Goal: Information Seeking & Learning: Learn about a topic

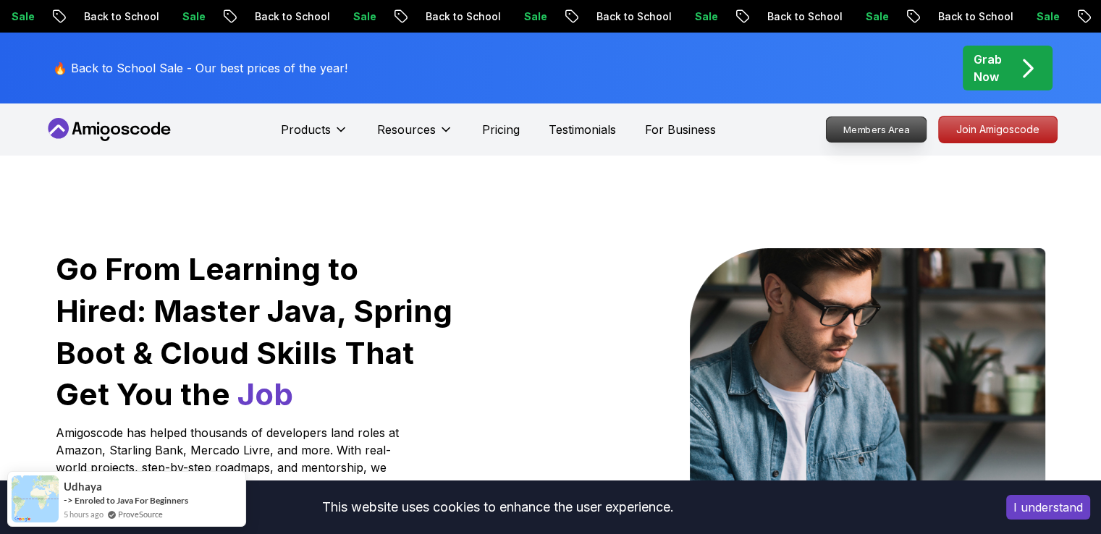
click at [899, 132] on p "Members Area" at bounding box center [876, 129] width 100 height 25
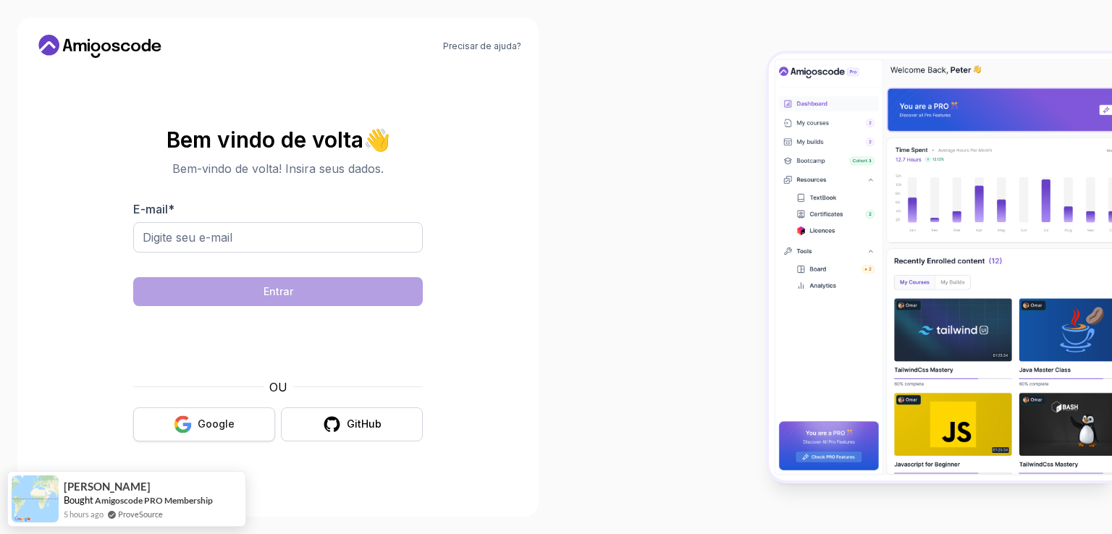
click at [226, 423] on font "Google" at bounding box center [216, 424] width 37 height 12
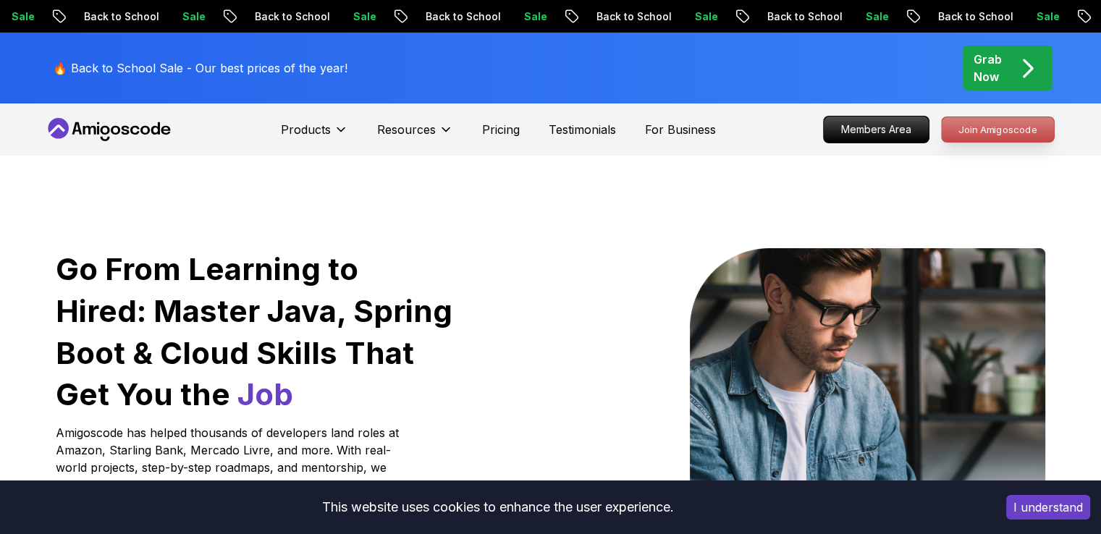
click at [1033, 140] on p "Join Amigoscode" at bounding box center [997, 129] width 112 height 25
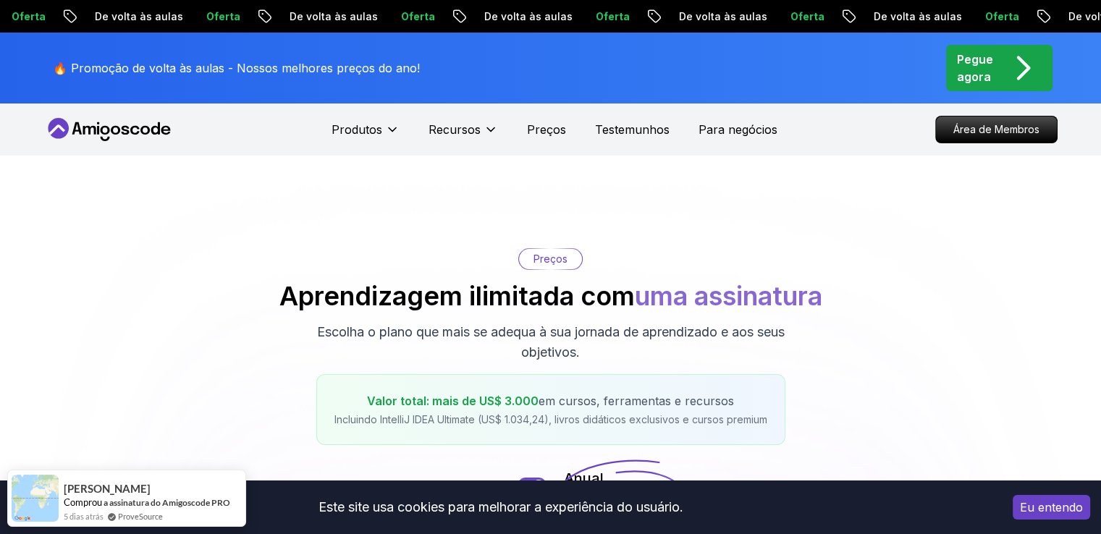
click at [980, 305] on div "Preços Aprendizagem ilimitada com uma assinatura Escolha o plano que mais se ad…" at bounding box center [550, 346] width 1013 height 197
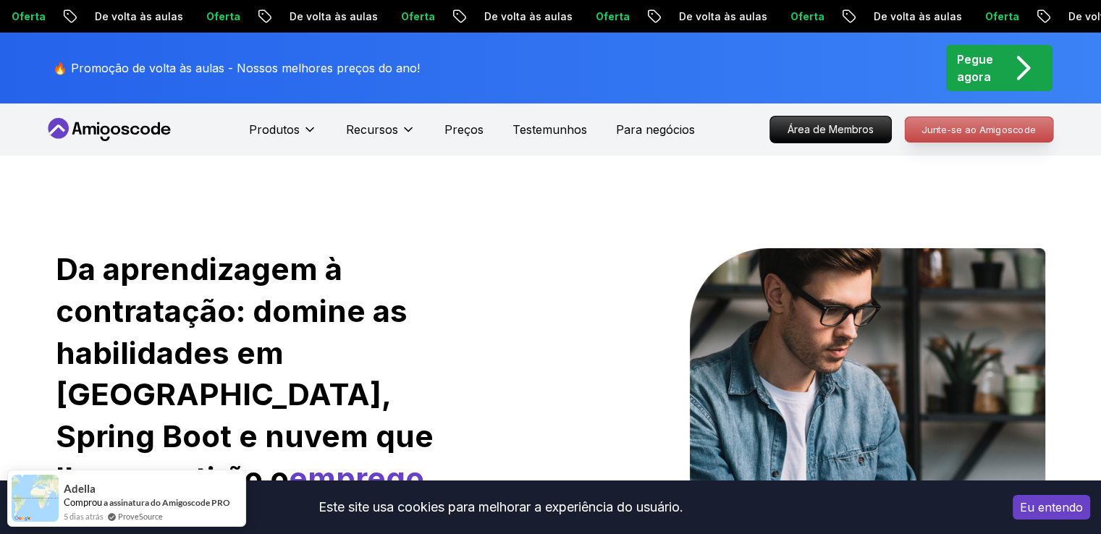
click at [995, 131] on font "Junte-se ao Amigoscode" at bounding box center [978, 129] width 115 height 12
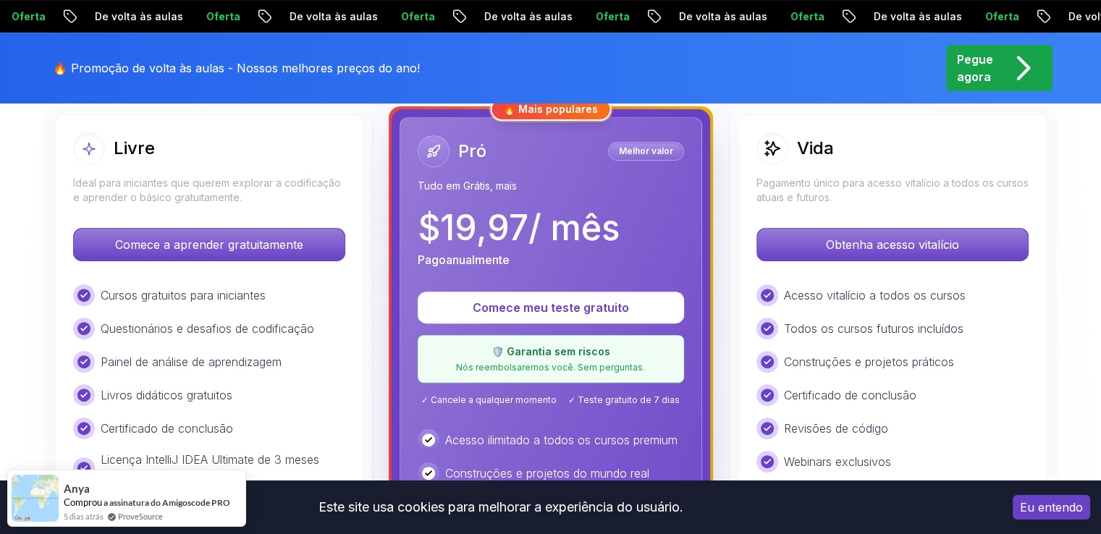
scroll to position [434, 0]
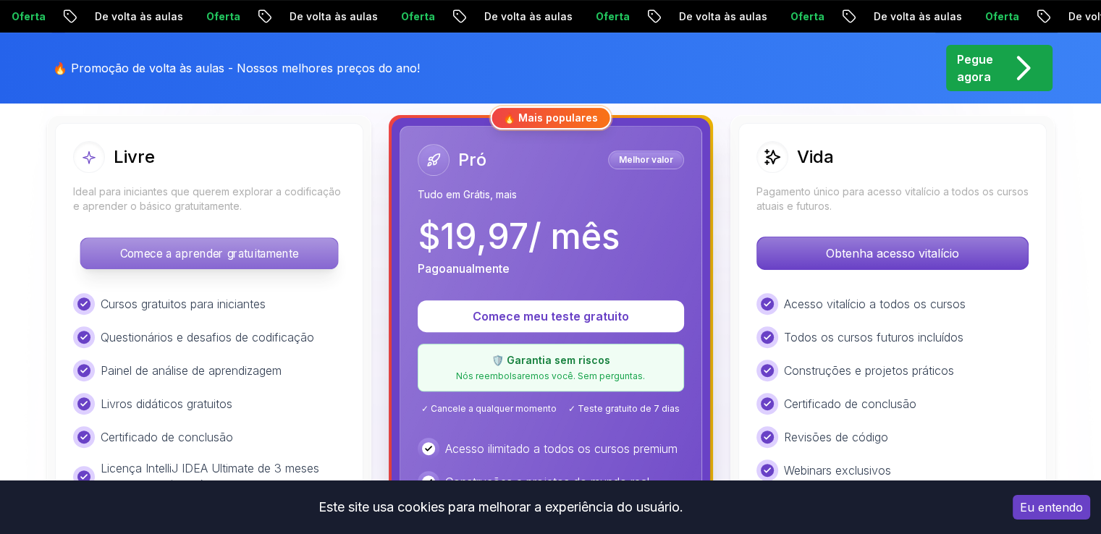
click at [228, 261] on p "Comece a aprender gratuitamente" at bounding box center [208, 253] width 257 height 30
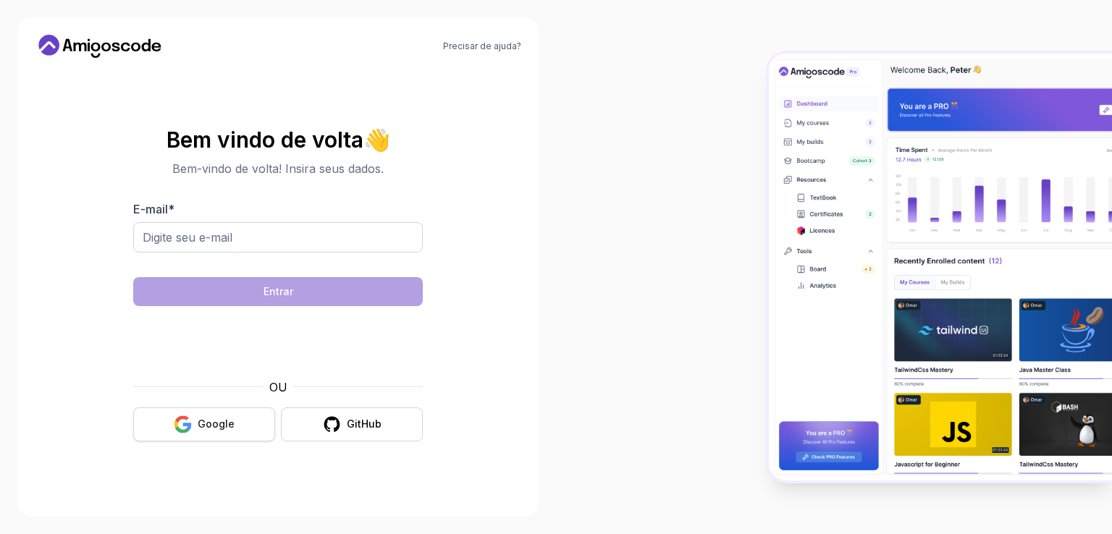
drag, startPoint x: 197, startPoint y: 449, endPoint x: 203, endPoint y: 431, distance: 18.3
click at [197, 446] on div "Bem vindo de volta 👋 Bem-vindo de volta! Insira seus dados. E-mail * Entrar OU …" at bounding box center [277, 285] width 289 height 342
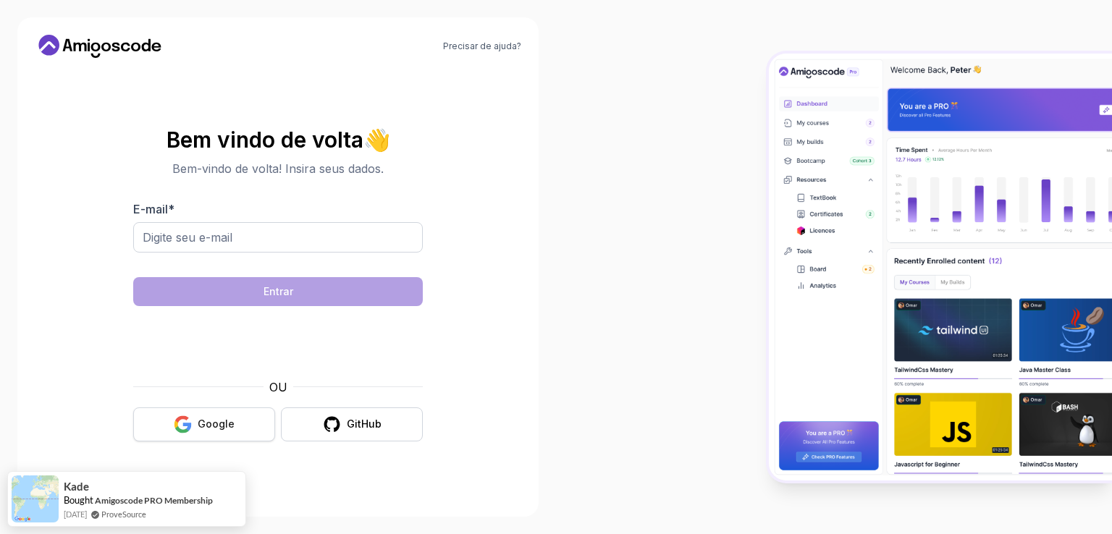
click at [205, 427] on font "Google" at bounding box center [216, 424] width 37 height 12
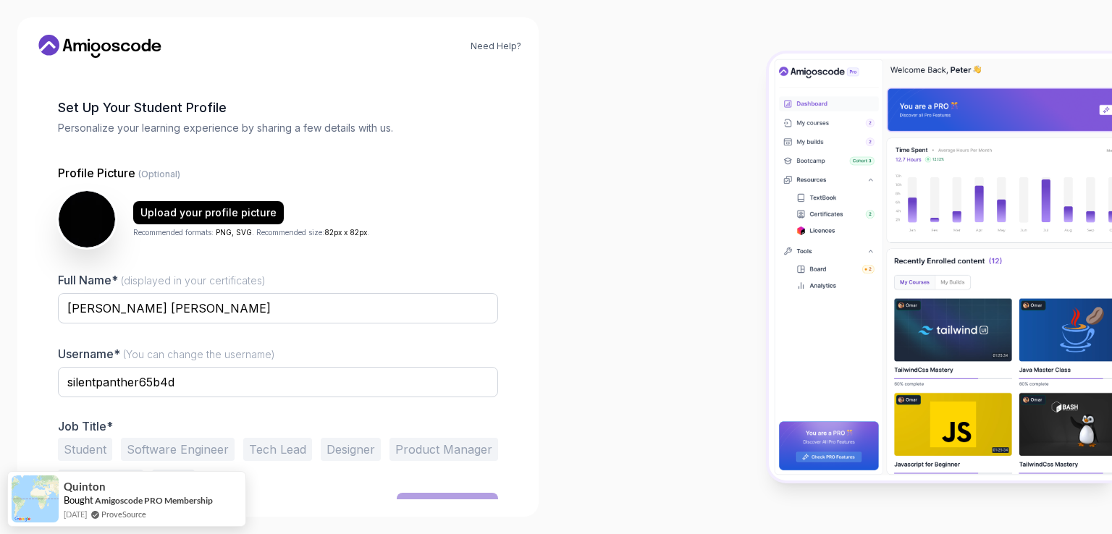
scroll to position [69, 0]
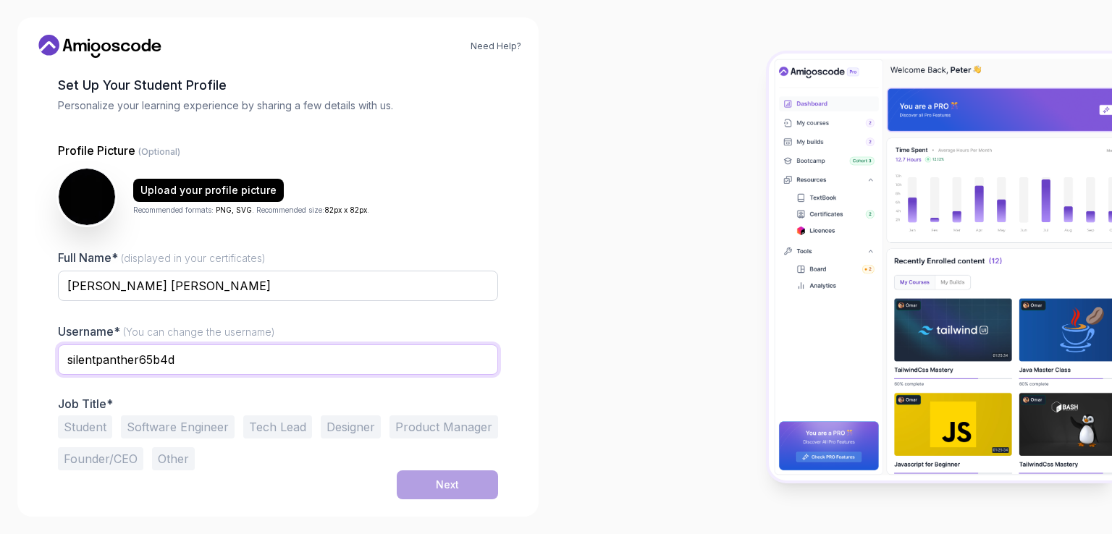
drag, startPoint x: 222, startPoint y: 367, endPoint x: 0, endPoint y: 365, distance: 222.2
click at [0, 365] on div "Need Help? 1 Set Up Your Profile 1 Set Up Your Profile 2 Let's Get to Know You …" at bounding box center [278, 267] width 556 height 534
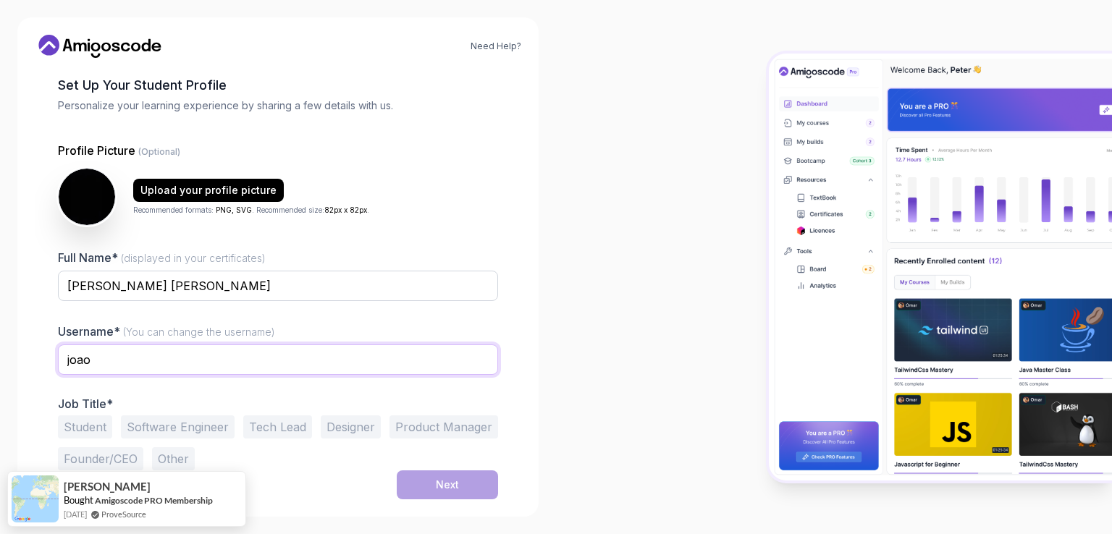
type input "joao"
click at [224, 272] on input "João vitor ferreira" at bounding box center [278, 286] width 440 height 30
type input "João Vitor Ferreira Teixeira"
click at [127, 364] on input "joao" at bounding box center [278, 359] width 440 height 30
type input "joaovitor123z"
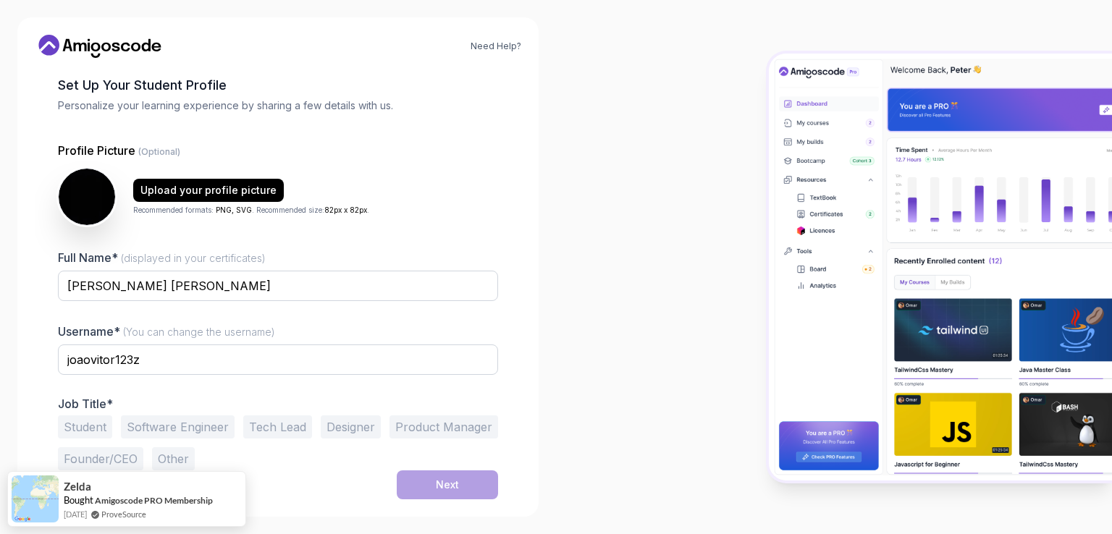
click at [87, 430] on button "Student" at bounding box center [85, 426] width 54 height 23
click at [462, 483] on button "Next" at bounding box center [447, 484] width 101 height 29
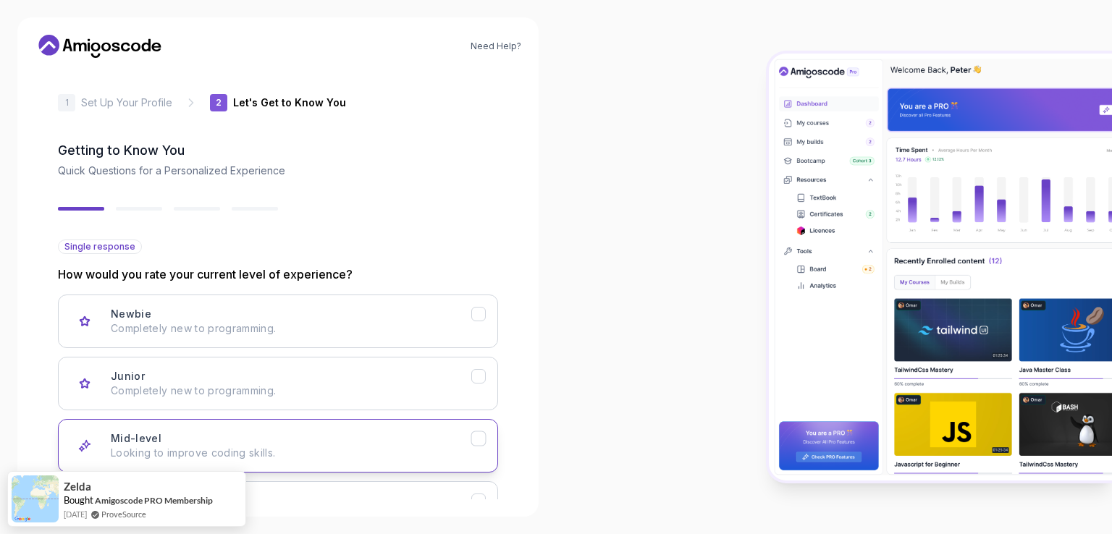
scroll to position [0, 0]
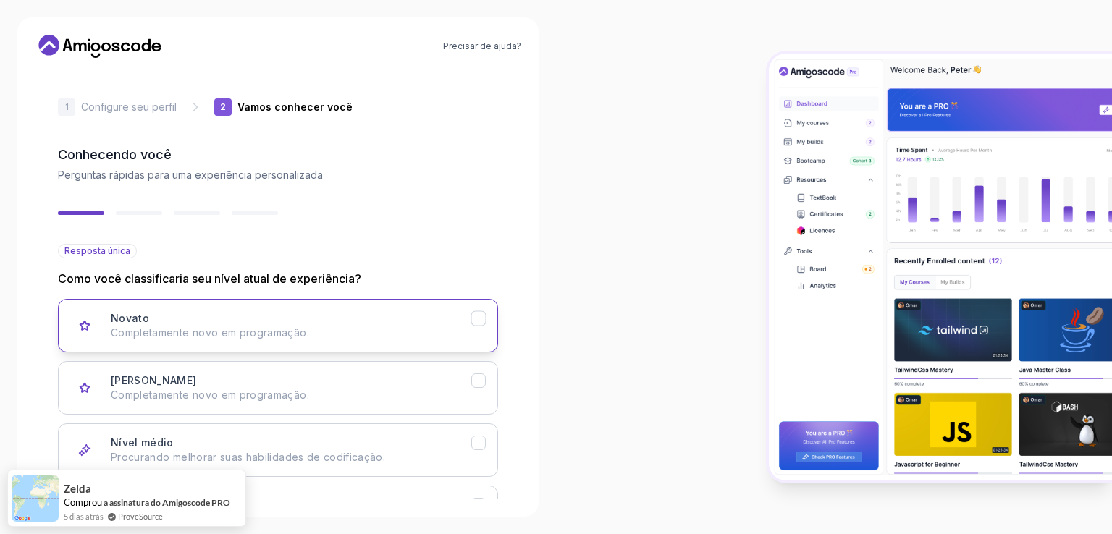
click at [326, 311] on div "Novato Completamente novo em programação." at bounding box center [291, 325] width 360 height 29
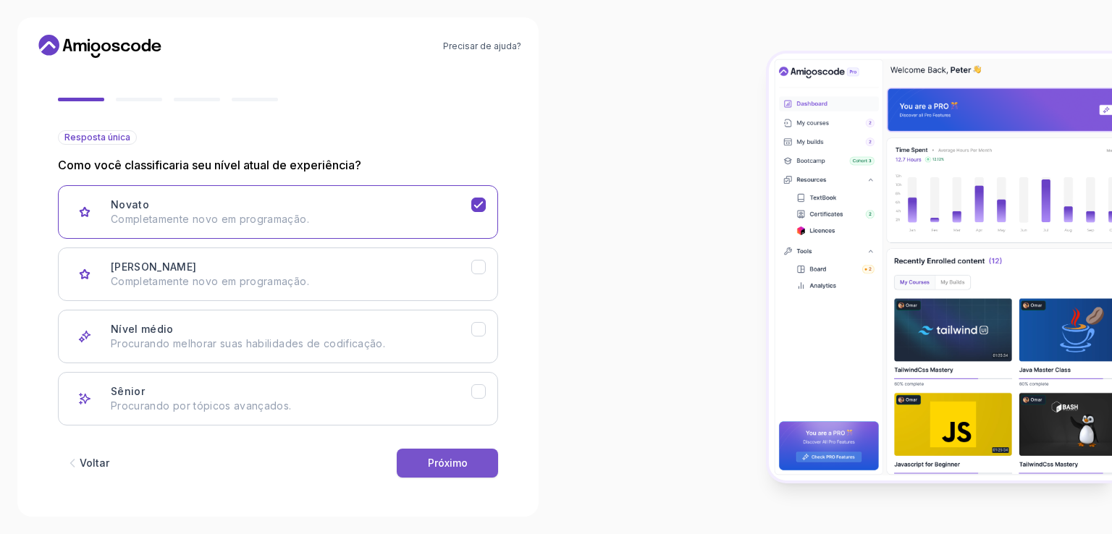
click at [469, 465] on button "Próximo" at bounding box center [447, 463] width 101 height 29
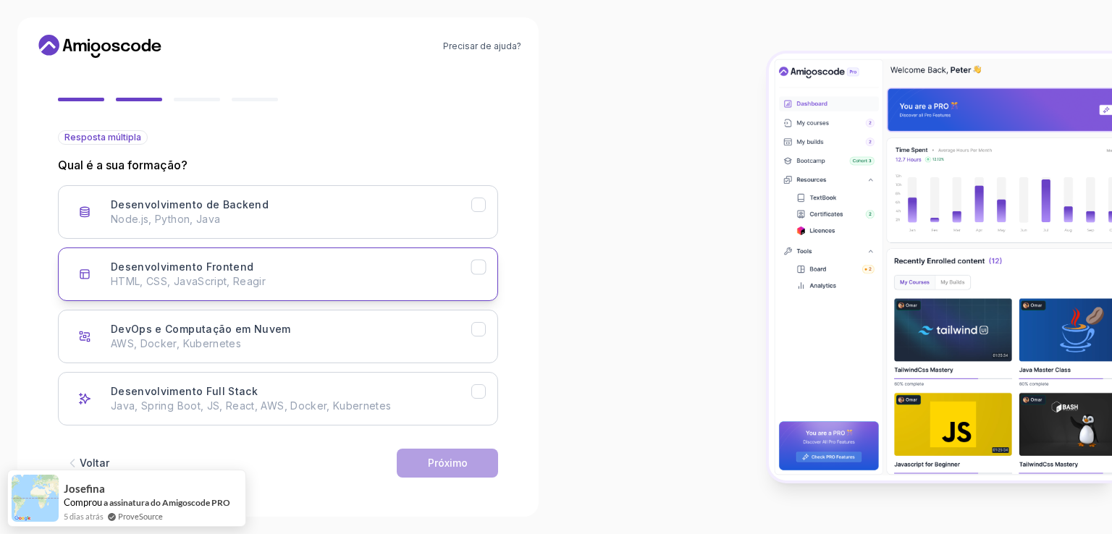
click at [250, 276] on font "HTML, CSS, JavaScript, Reagir" at bounding box center [188, 281] width 155 height 12
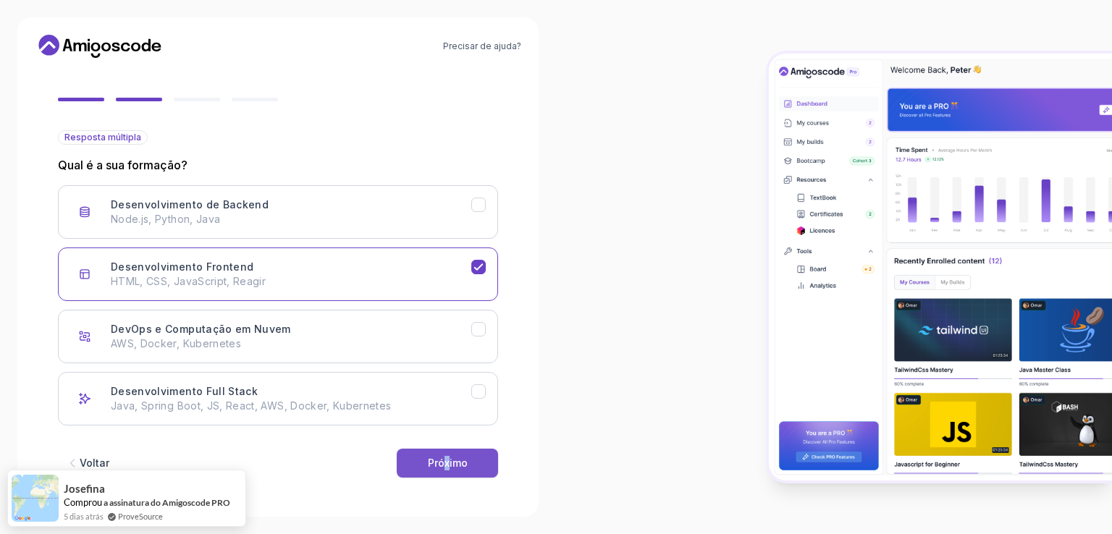
drag, startPoint x: 444, startPoint y: 478, endPoint x: 453, endPoint y: 468, distance: 13.3
click at [452, 470] on div "Voltar Próximo" at bounding box center [278, 462] width 440 height 75
click at [453, 468] on div "Próximo" at bounding box center [448, 463] width 40 height 14
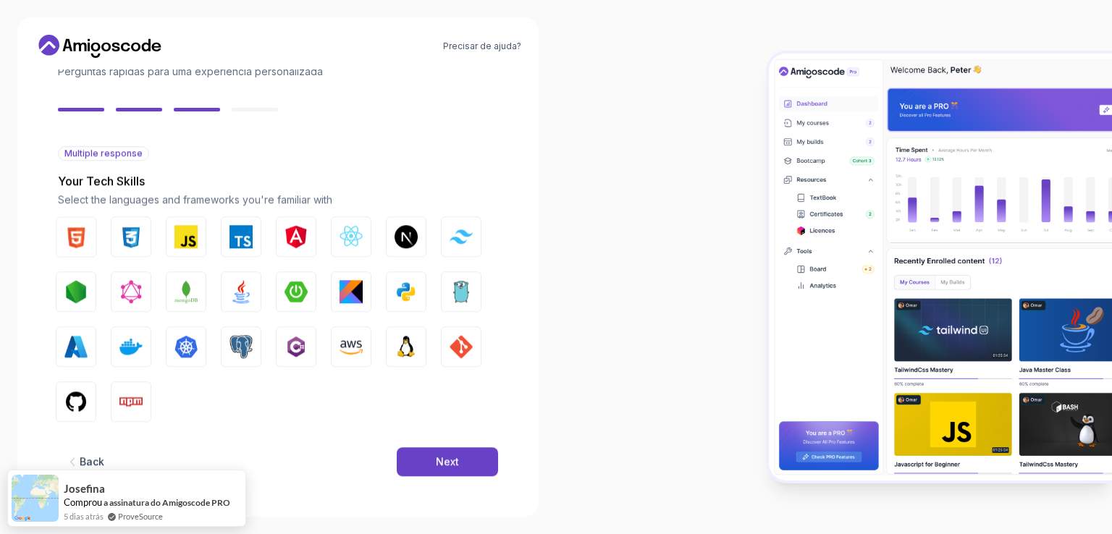
scroll to position [98, 0]
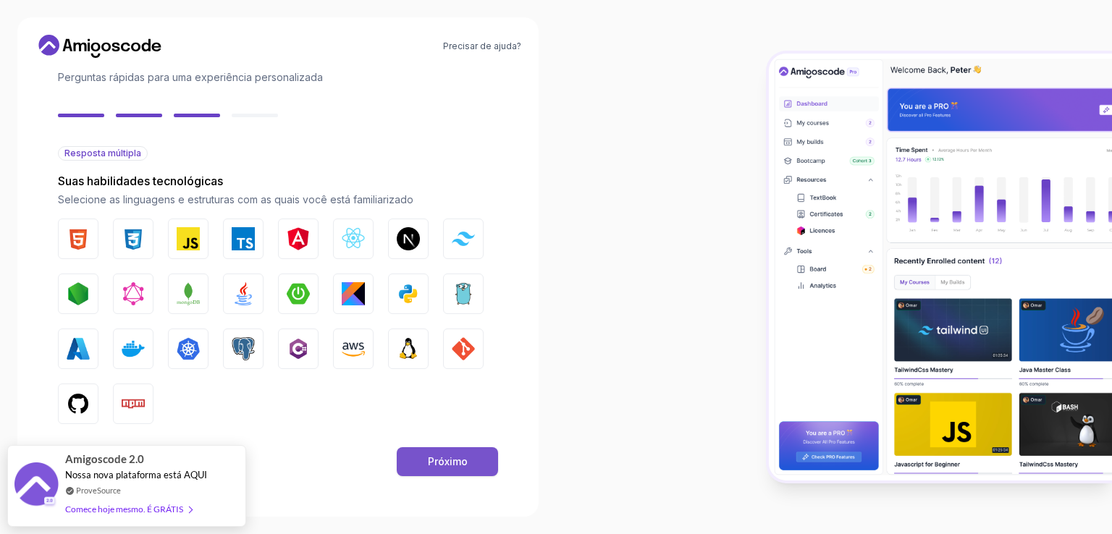
click at [458, 470] on button "Próximo" at bounding box center [447, 461] width 101 height 29
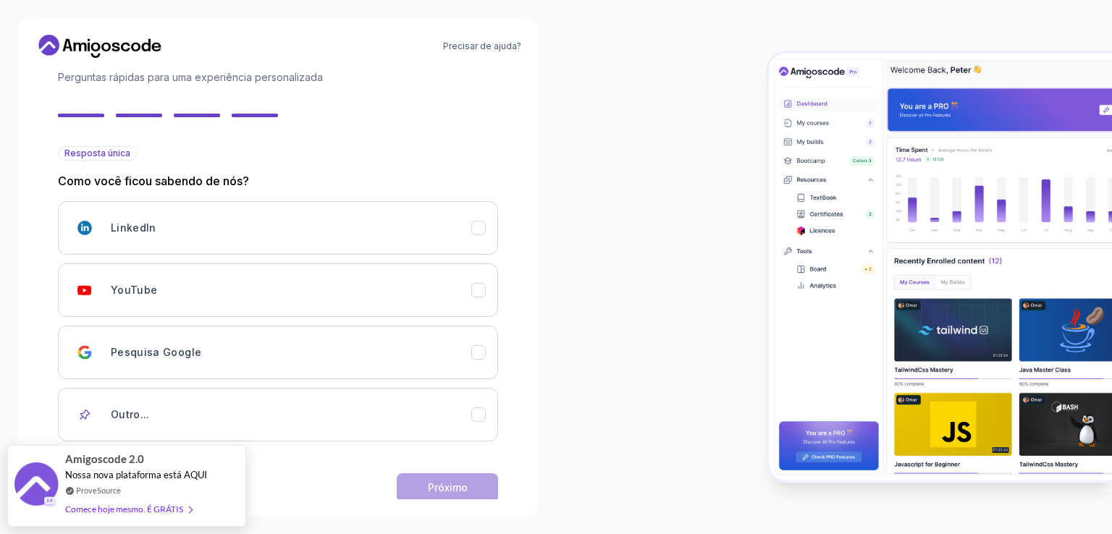
scroll to position [122, 0]
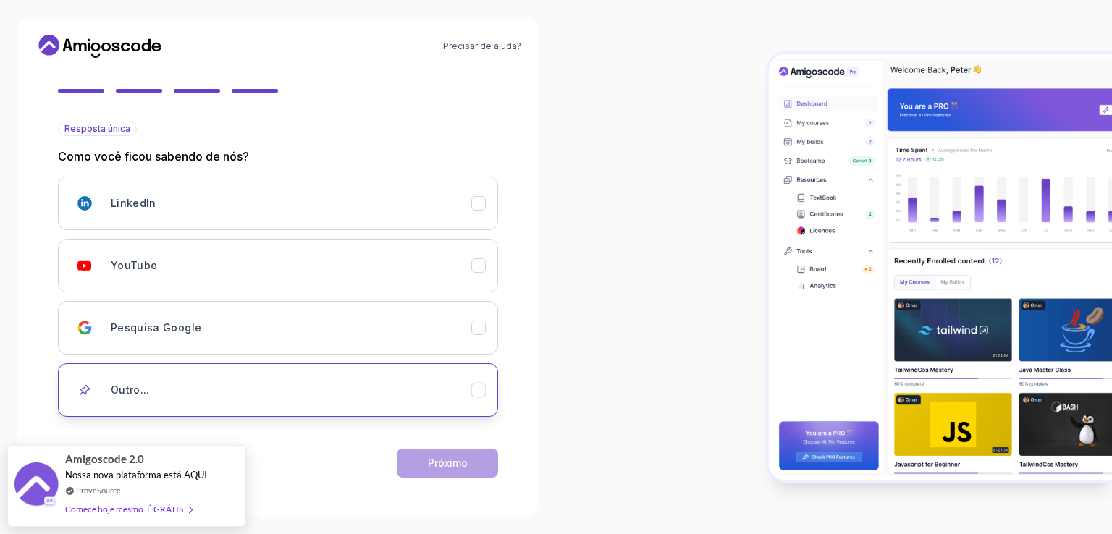
click at [170, 376] on div "Outro..." at bounding box center [291, 390] width 360 height 29
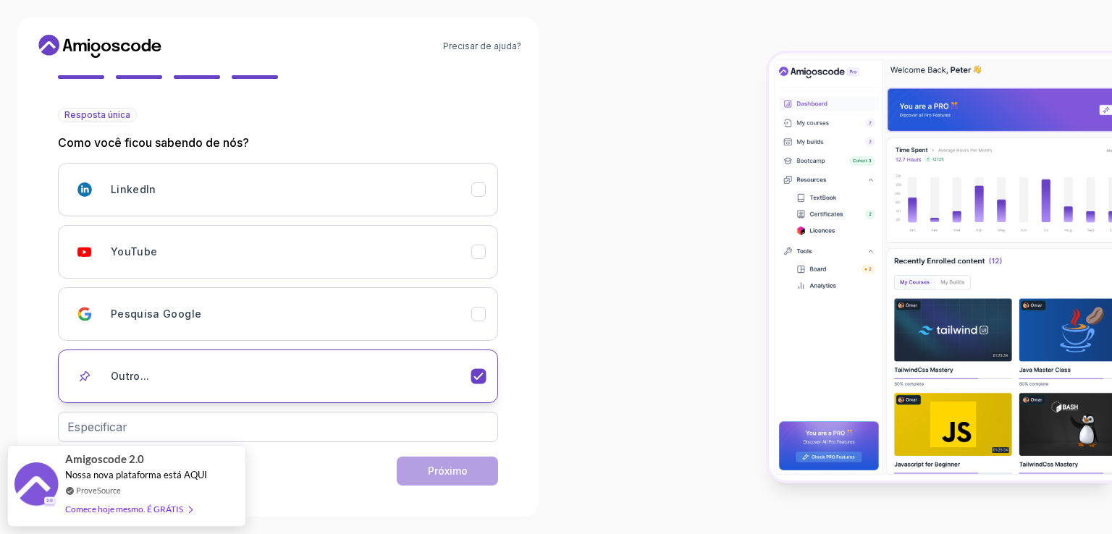
scroll to position [145, 0]
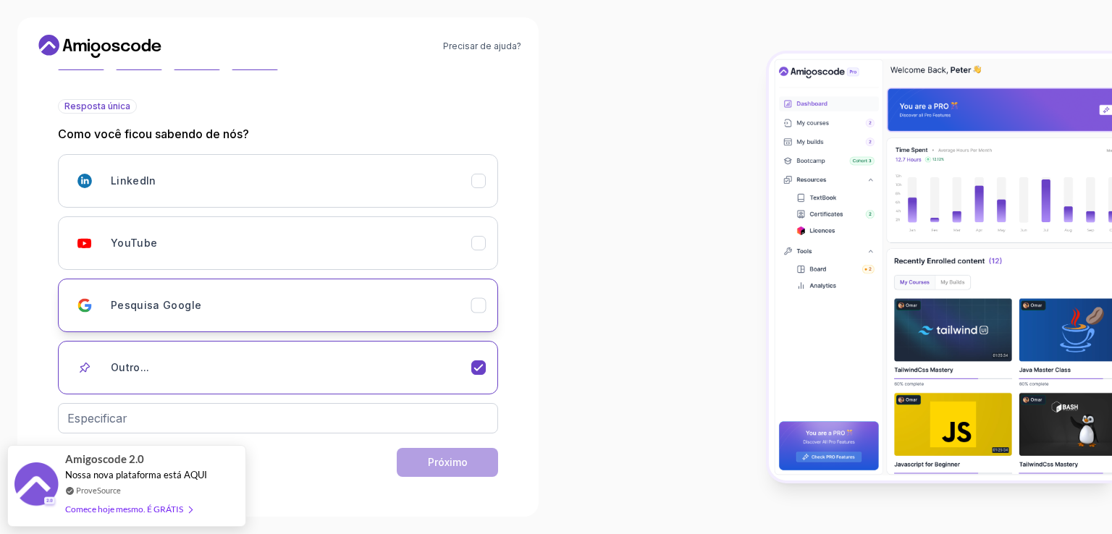
click at [164, 292] on div "Pesquisa Google" at bounding box center [291, 305] width 360 height 29
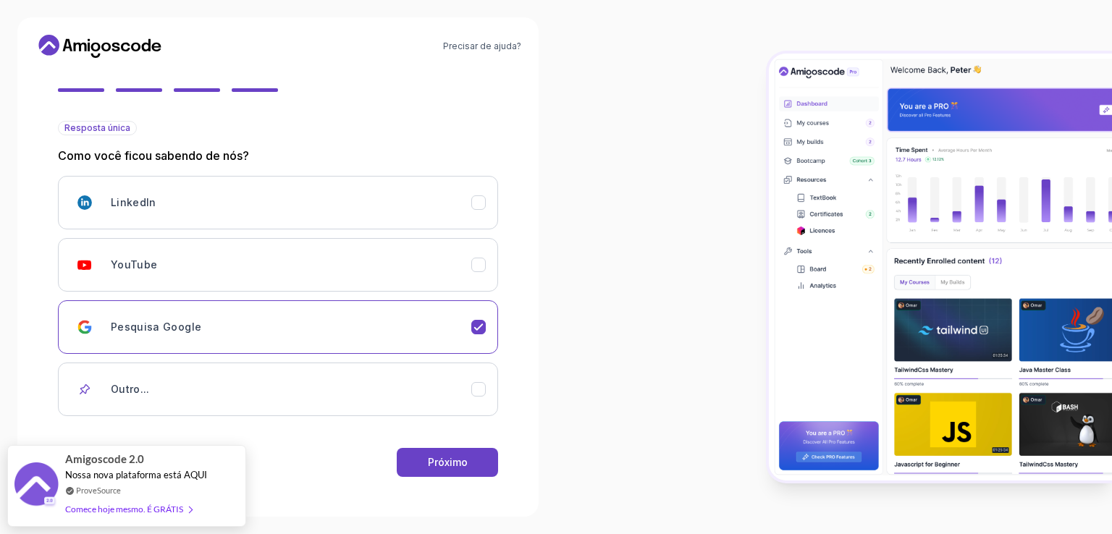
scroll to position [122, 0]
click at [435, 462] on font "Próximo" at bounding box center [448, 463] width 40 height 12
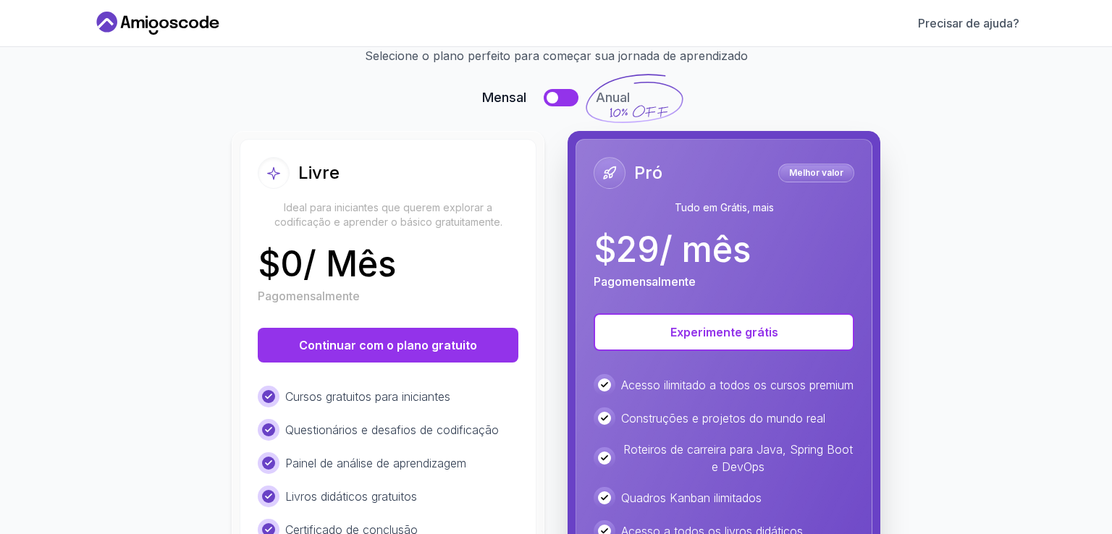
scroll to position [145, 0]
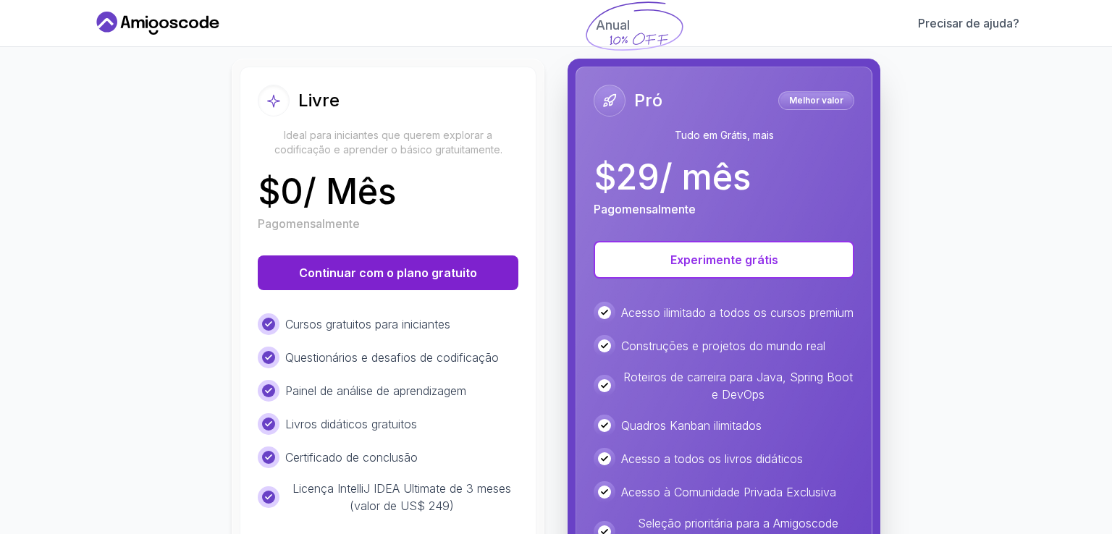
click at [440, 279] on font "Continuar com o plano gratuito" at bounding box center [388, 273] width 178 height 14
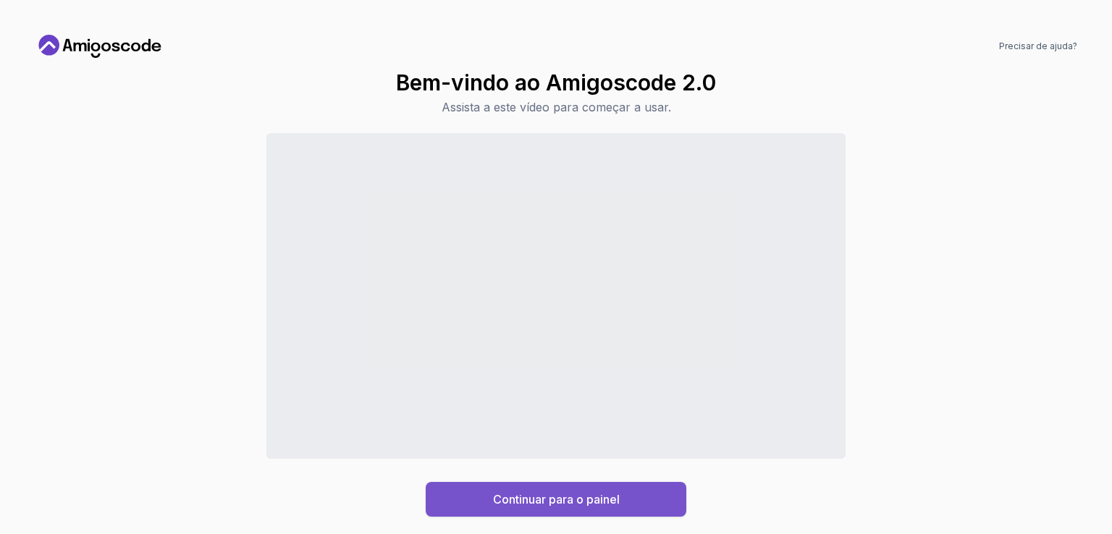
click at [543, 504] on font "Continuar para o painel" at bounding box center [556, 499] width 127 height 14
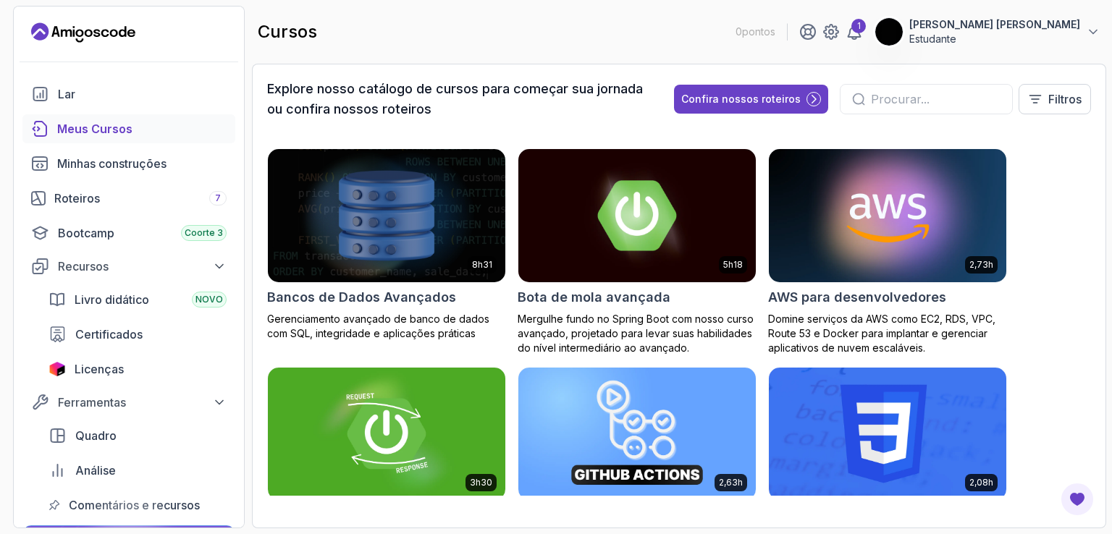
click at [905, 87] on div at bounding box center [925, 99] width 173 height 30
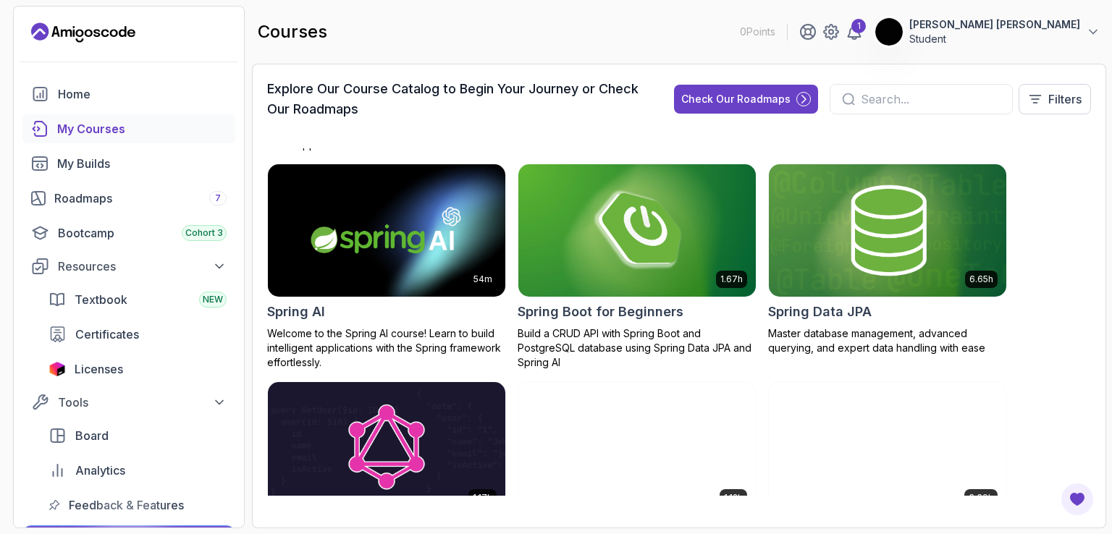
scroll to position [2605, 0]
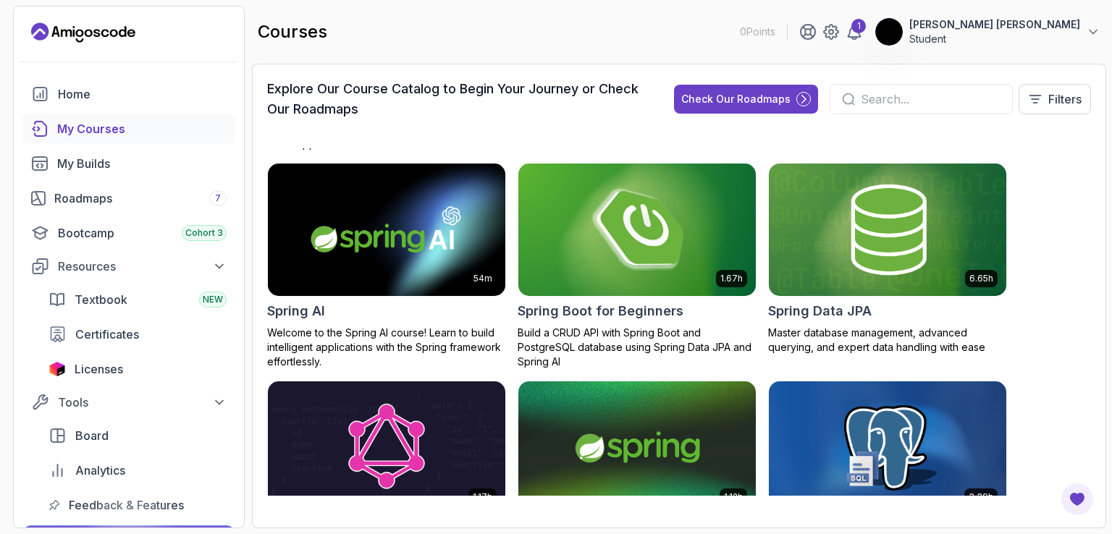
click at [672, 250] on img at bounding box center [636, 230] width 249 height 140
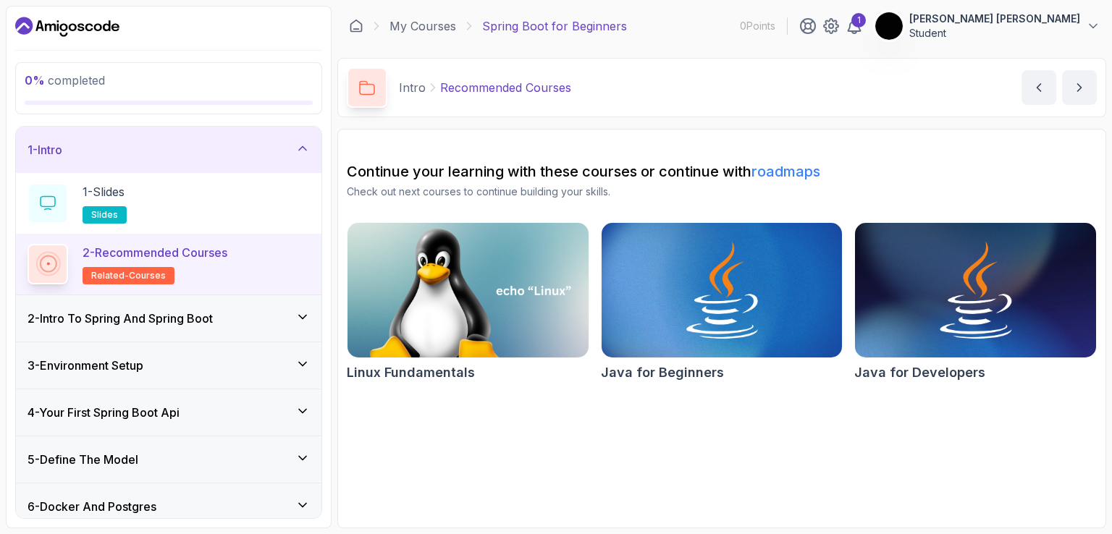
drag, startPoint x: 967, startPoint y: 170, endPoint x: 969, endPoint y: 75, distance: 94.8
click at [967, 168] on h2 "Continue your learning with these courses or continue with roadmaps" at bounding box center [722, 171] width 750 height 20
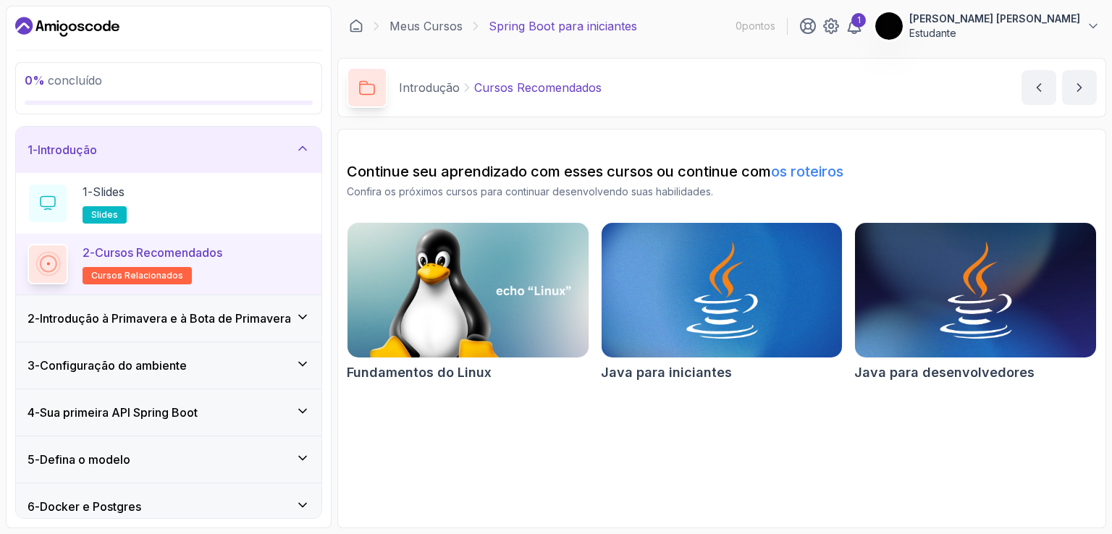
click at [1033, 175] on h2 "Continue seu aprendizado com esses cursos ou continue com os roteiros" at bounding box center [722, 171] width 750 height 20
click at [172, 183] on div "1 - Slides slides" at bounding box center [168, 203] width 282 height 41
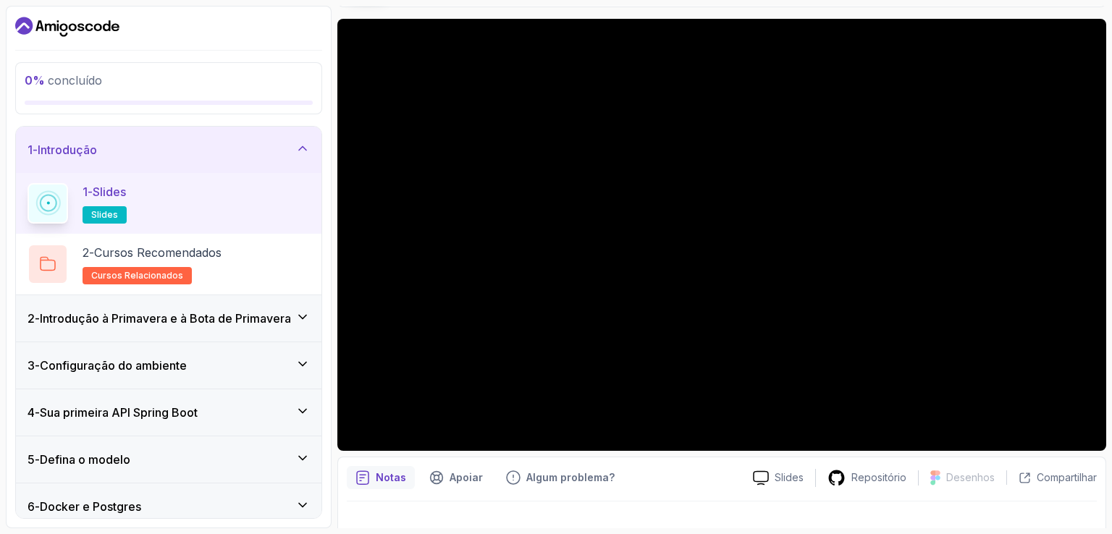
scroll to position [133, 0]
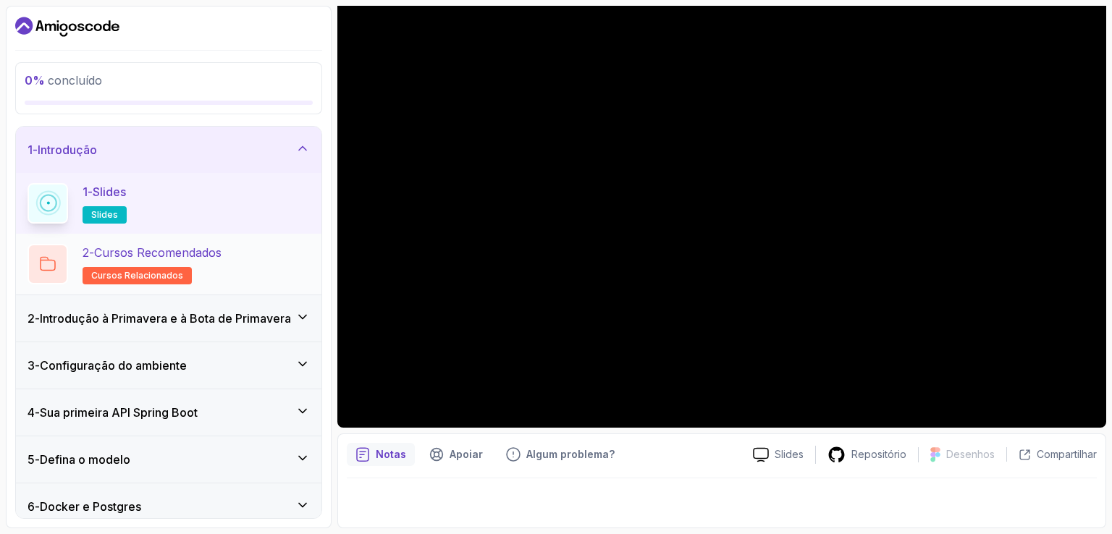
click at [235, 279] on div "2 - Cursos Recomendados cursos relacionados" at bounding box center [168, 264] width 282 height 41
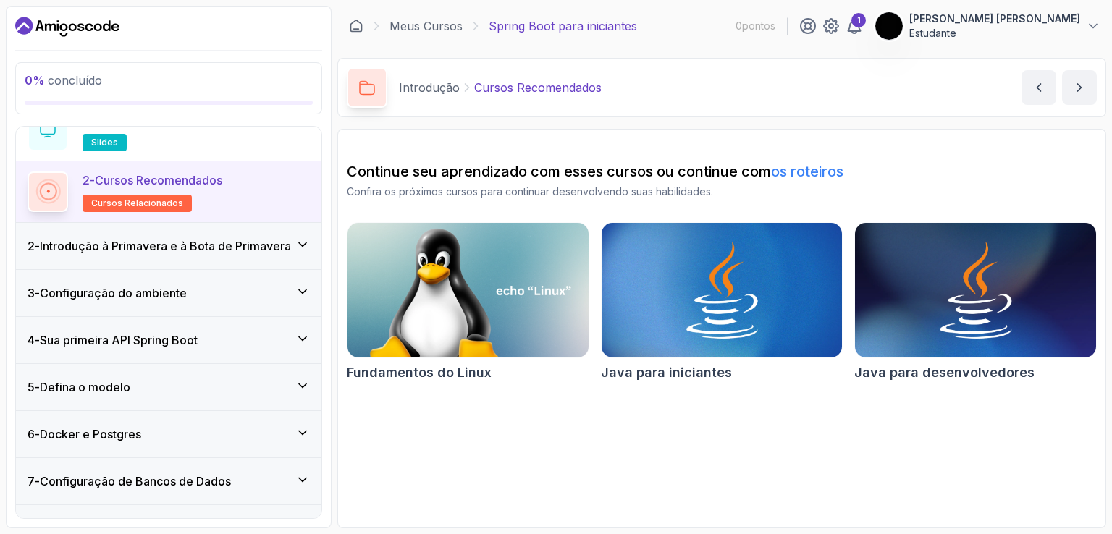
click at [265, 240] on h3 "2 - Introdução à Primavera e à Bota de Primavera" at bounding box center [158, 245] width 263 height 17
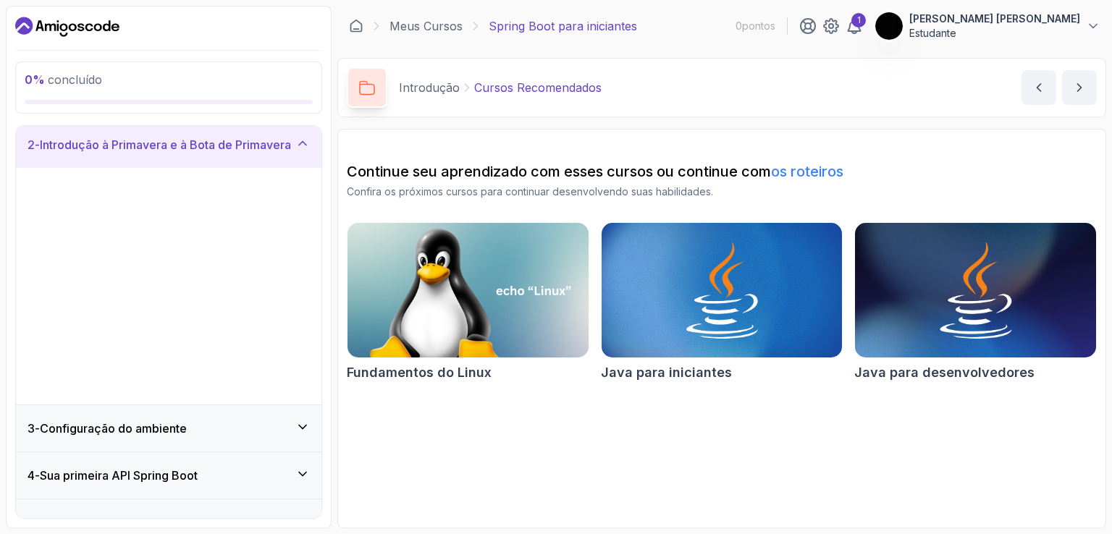
scroll to position [55, 0]
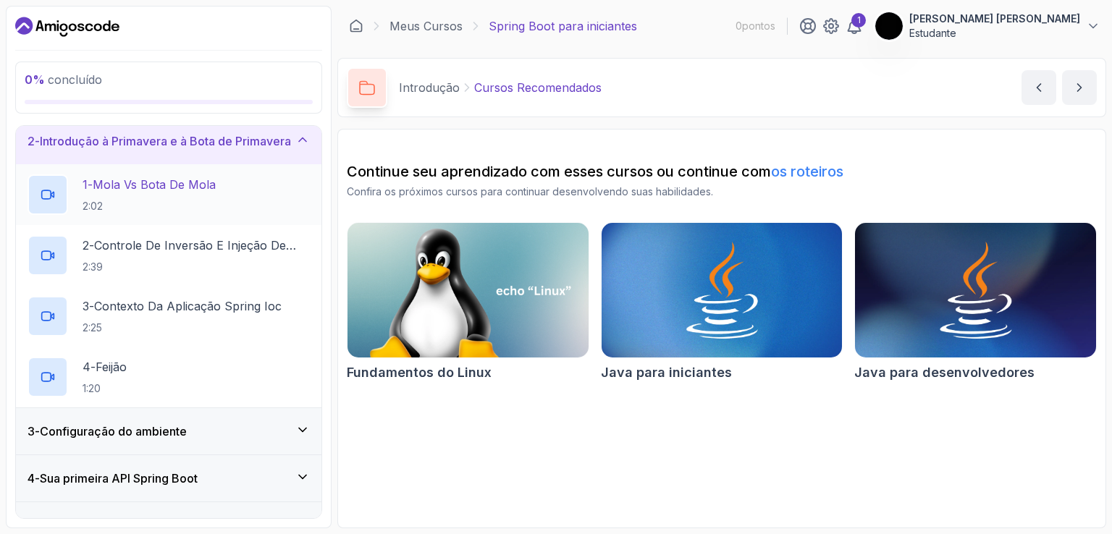
click at [193, 208] on p "2:02" at bounding box center [148, 206] width 133 height 14
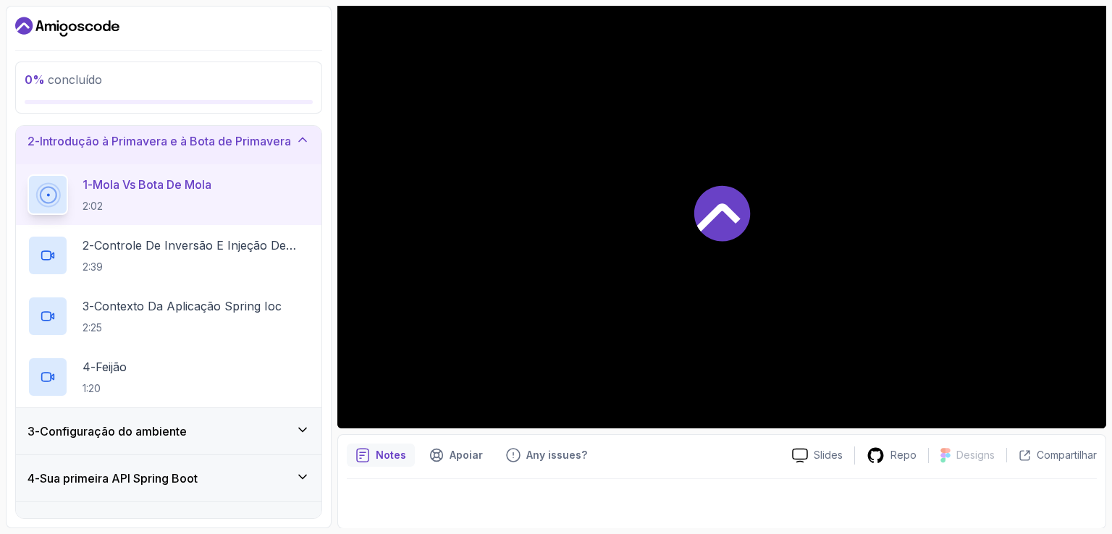
scroll to position [133, 0]
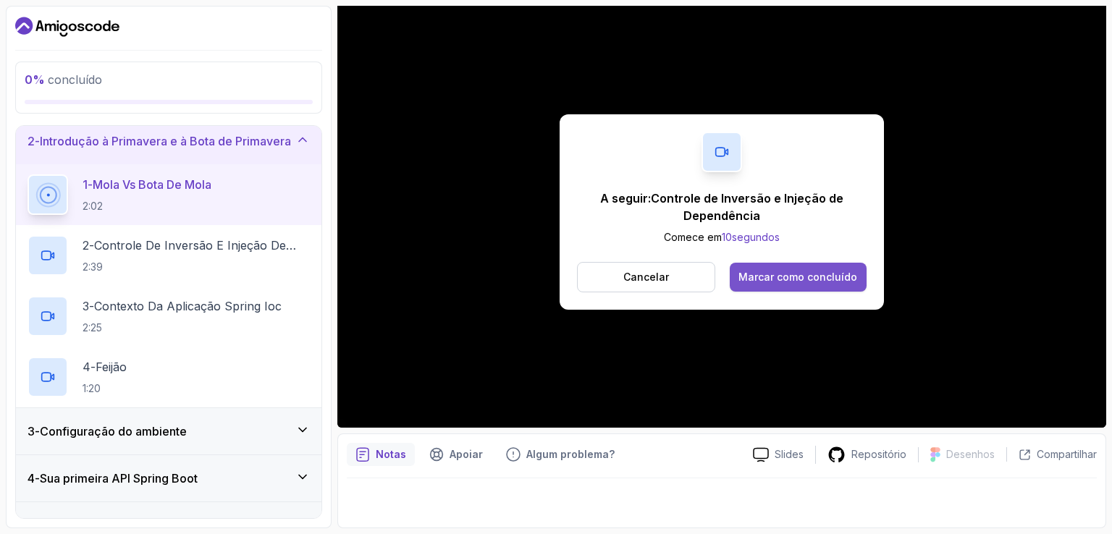
click at [774, 271] on font "Marcar como concluído" at bounding box center [797, 277] width 119 height 12
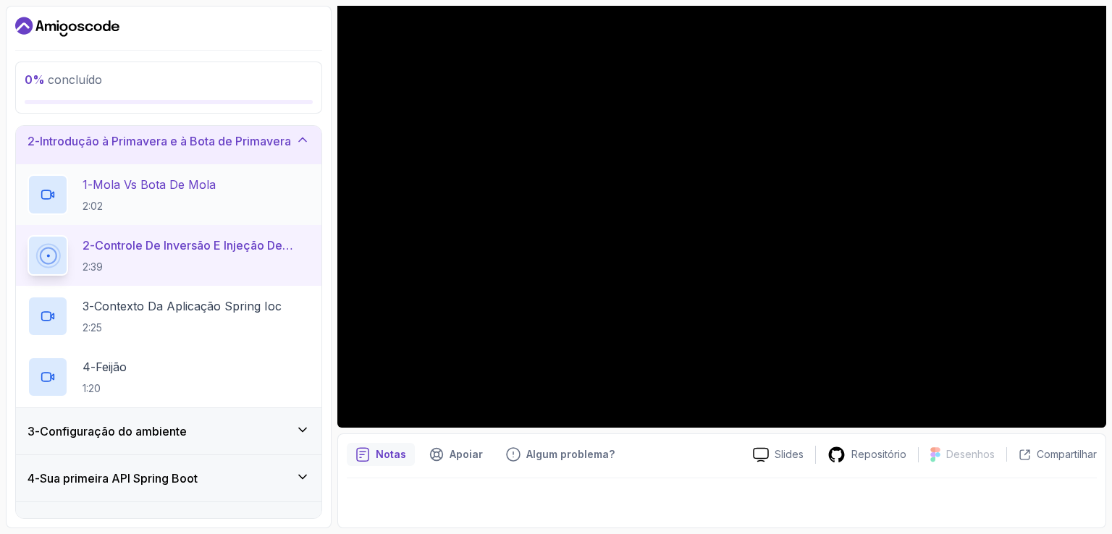
click at [185, 183] on font "Mola vs Bota de Mola" at bounding box center [154, 184] width 123 height 14
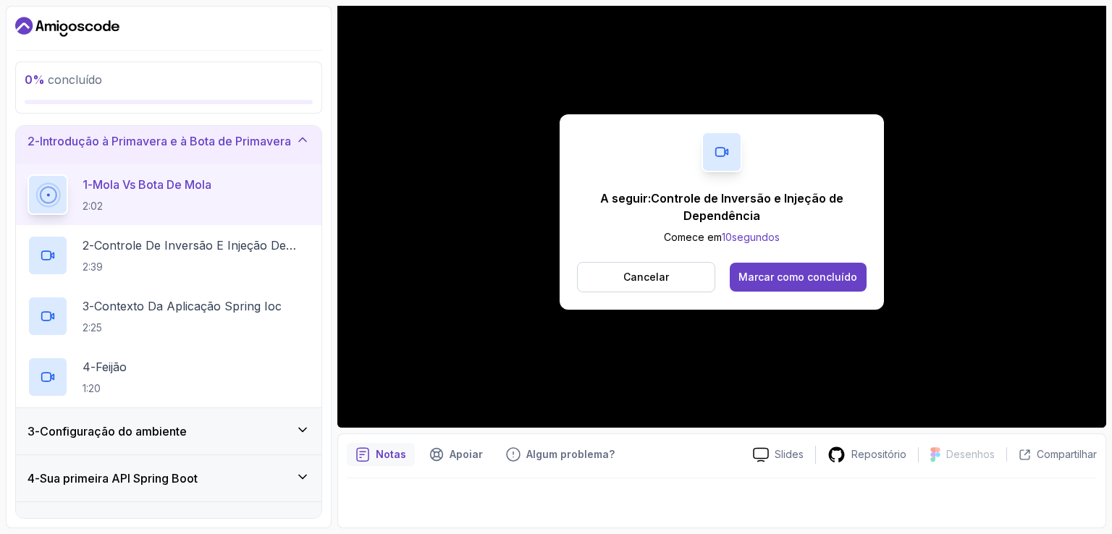
click at [810, 258] on div "A seguir: Controle de Inversão e Injeção de Dependência Comece em 10 segundos C…" at bounding box center [721, 211] width 324 height 195
click at [811, 272] on font "Marcar como concluído" at bounding box center [797, 277] width 119 height 12
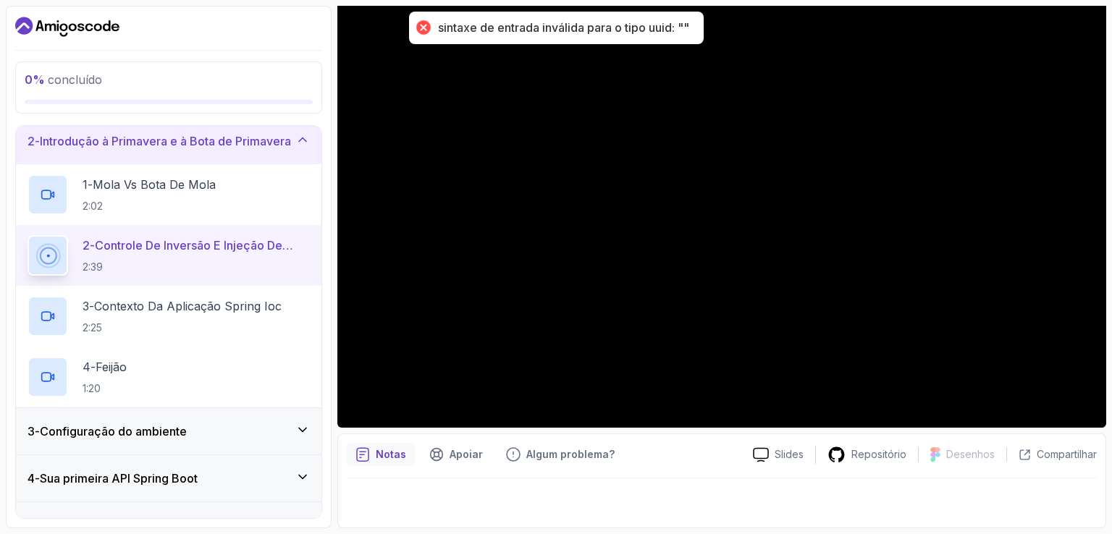
click at [658, 23] on font "sintaxe de entrada inválida para o tipo uuid: """ at bounding box center [563, 27] width 251 height 14
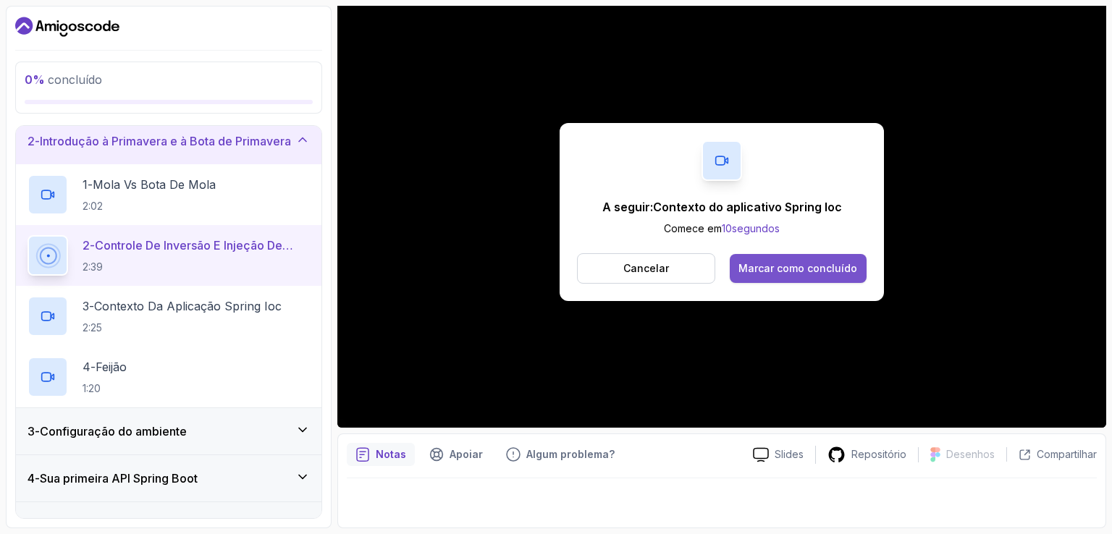
click at [782, 274] on font "Marcar como concluído" at bounding box center [797, 268] width 119 height 12
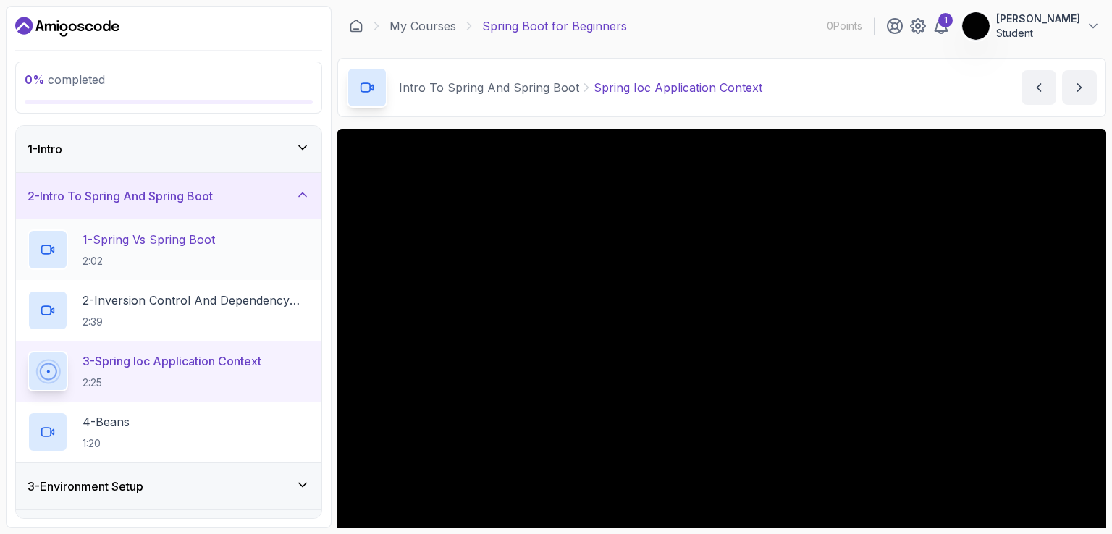
click at [215, 261] on p "2:02" at bounding box center [148, 261] width 132 height 14
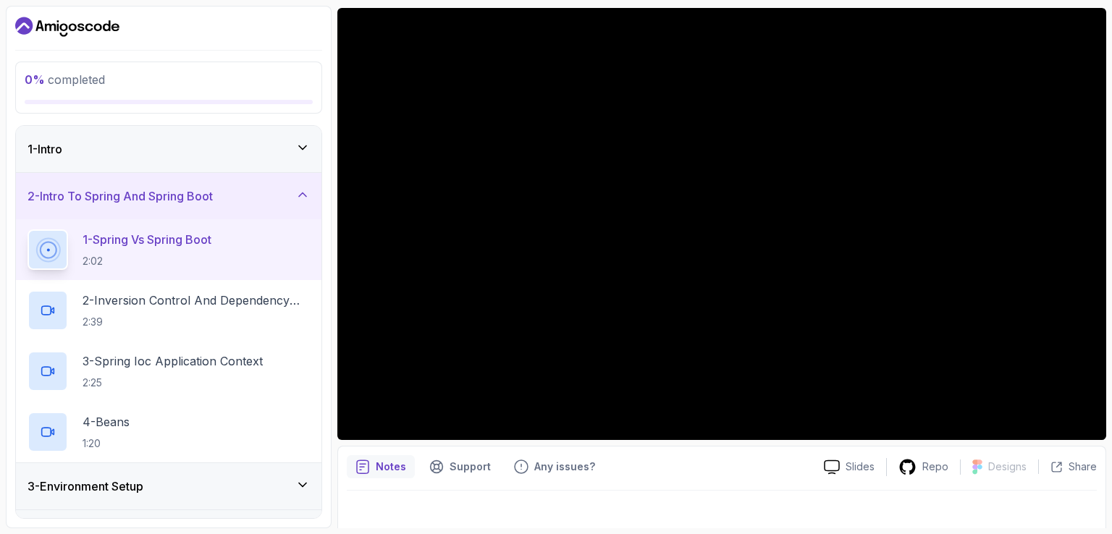
scroll to position [133, 0]
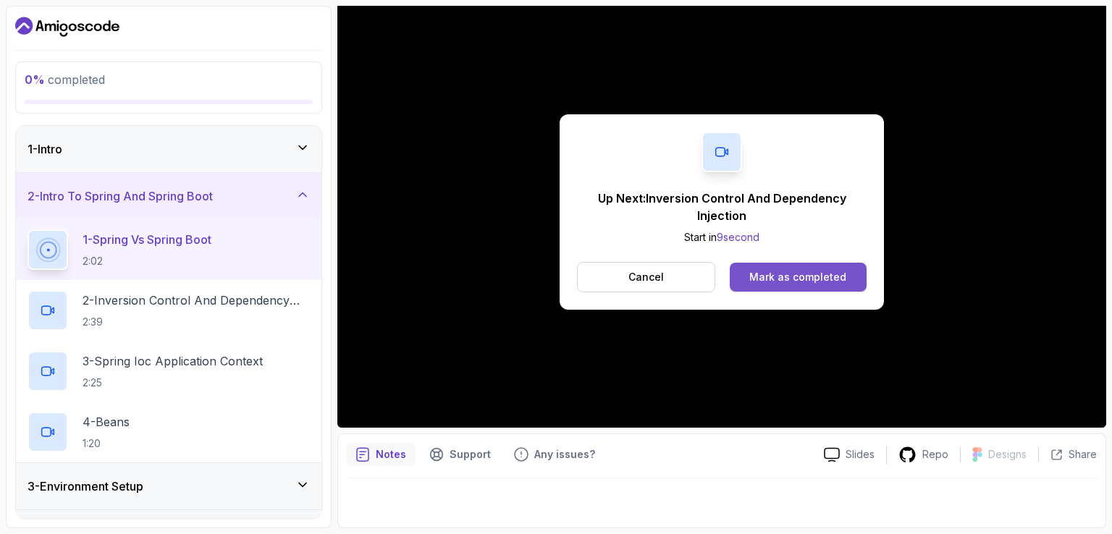
click at [817, 279] on div "Mark as completed" at bounding box center [797, 277] width 97 height 14
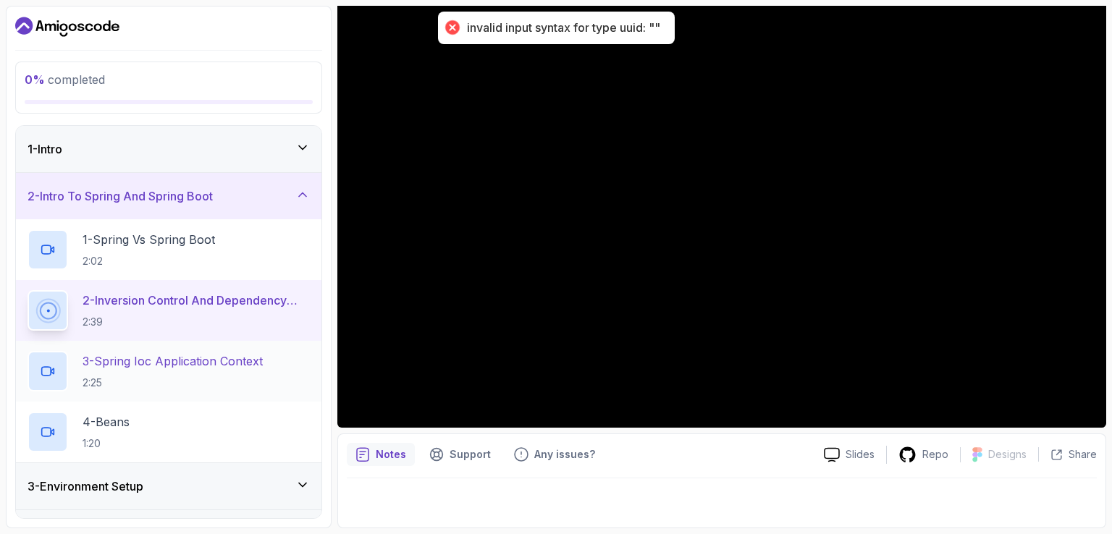
click at [184, 371] on h2 "3 - Spring Ioc Application Context 2:25" at bounding box center [172, 371] width 180 height 38
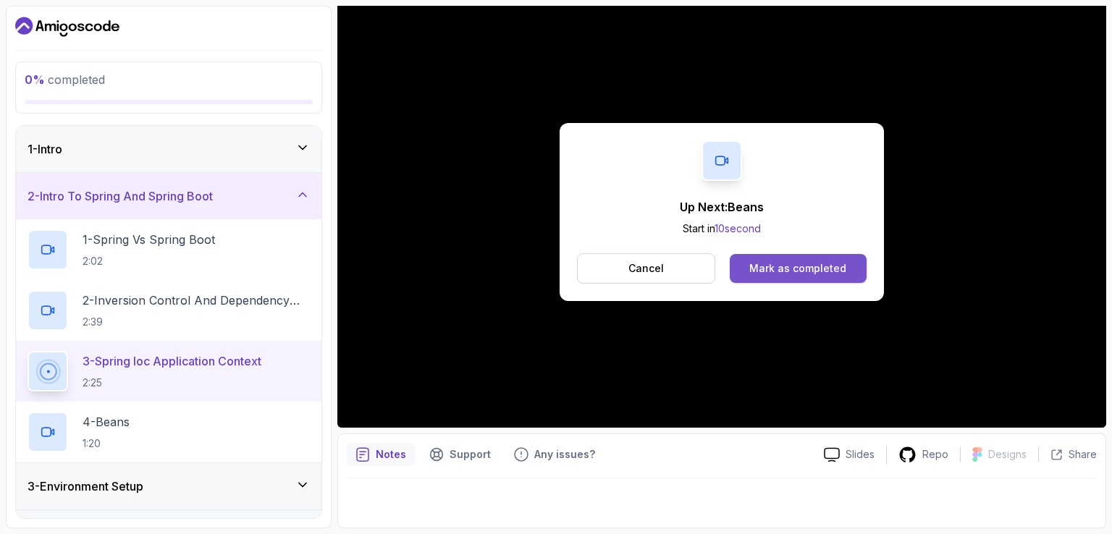
click at [816, 276] on button "Mark as completed" at bounding box center [797, 268] width 137 height 29
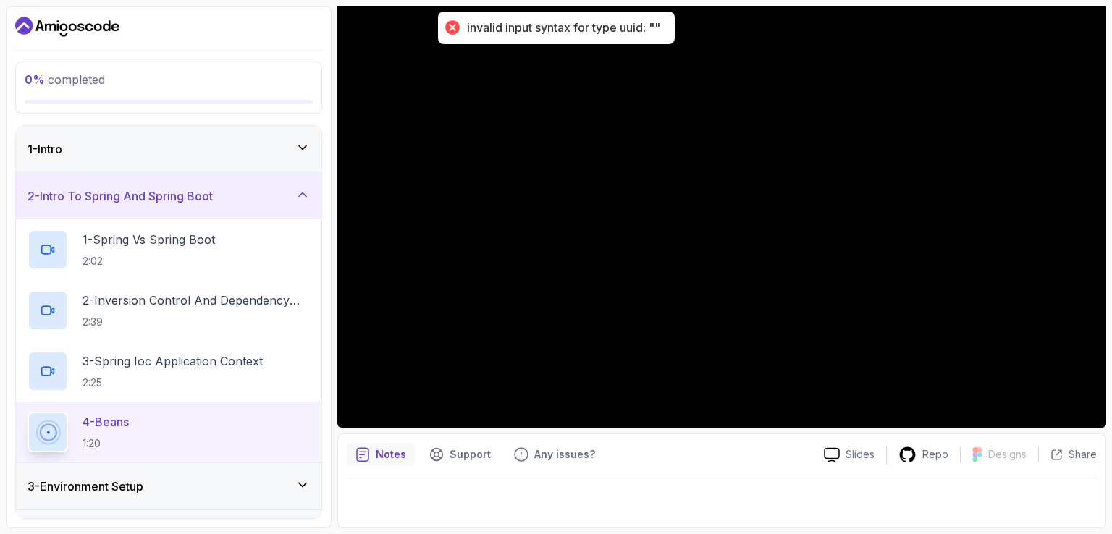
click at [181, 418] on div "4 - Beans 1:20" at bounding box center [168, 432] width 282 height 41
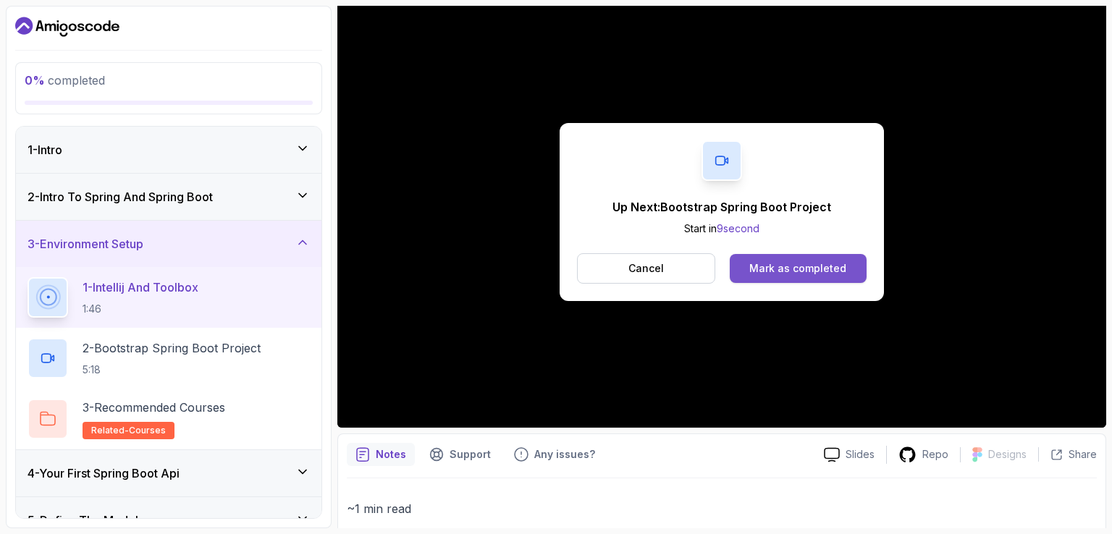
click at [805, 255] on button "Mark as completed" at bounding box center [797, 268] width 137 height 29
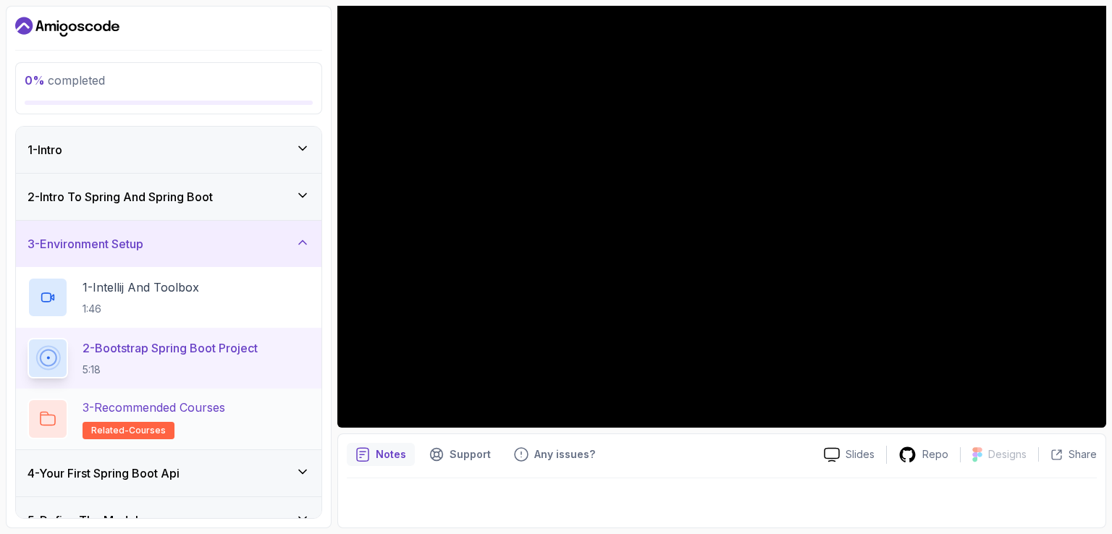
click at [175, 412] on p "3 - Recommended Courses" at bounding box center [153, 407] width 143 height 17
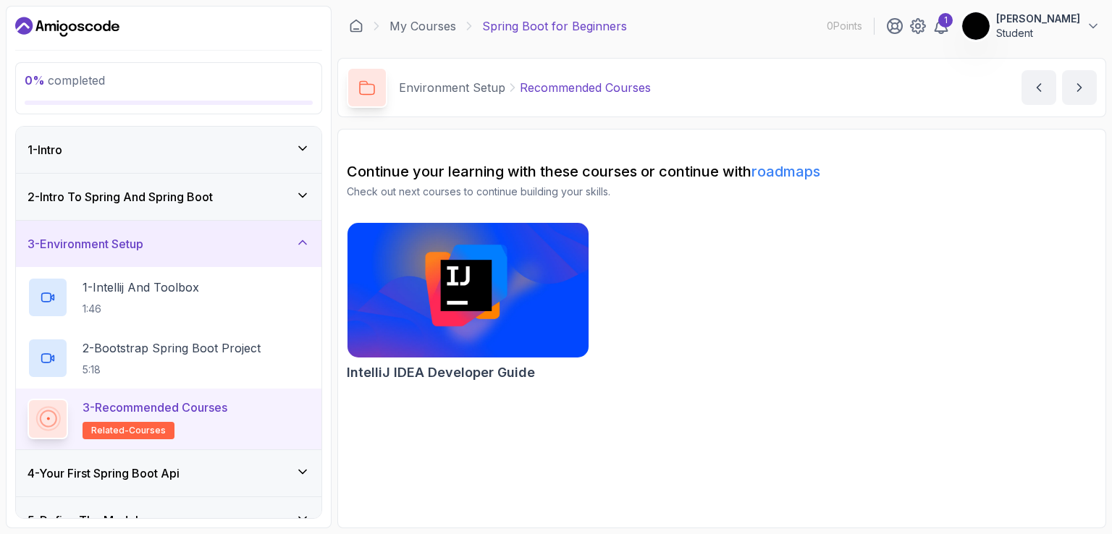
click at [160, 152] on div "1 - Intro" at bounding box center [168, 149] width 282 height 17
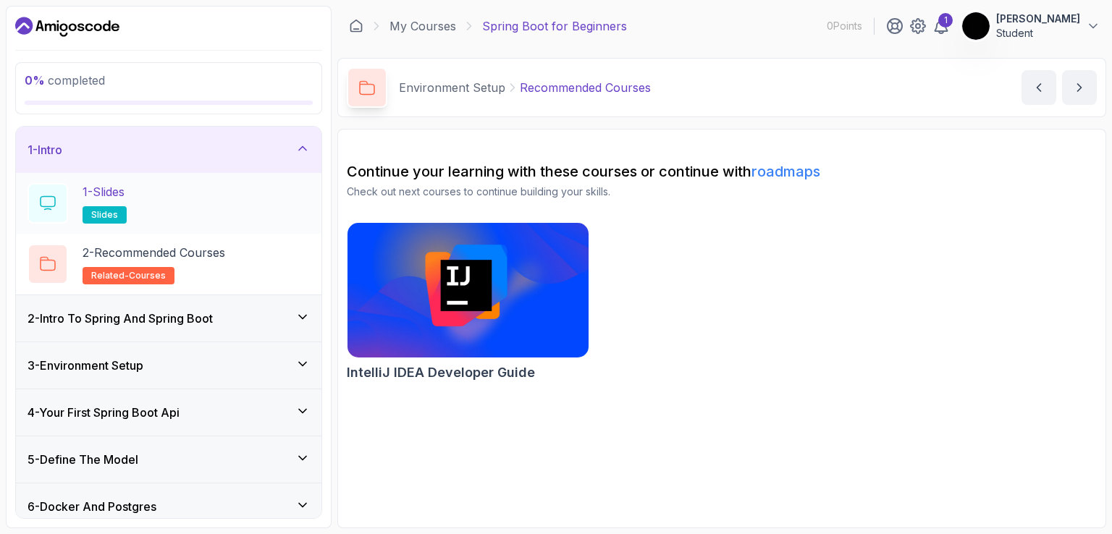
click at [200, 207] on div "1 - Slides slides" at bounding box center [168, 203] width 282 height 41
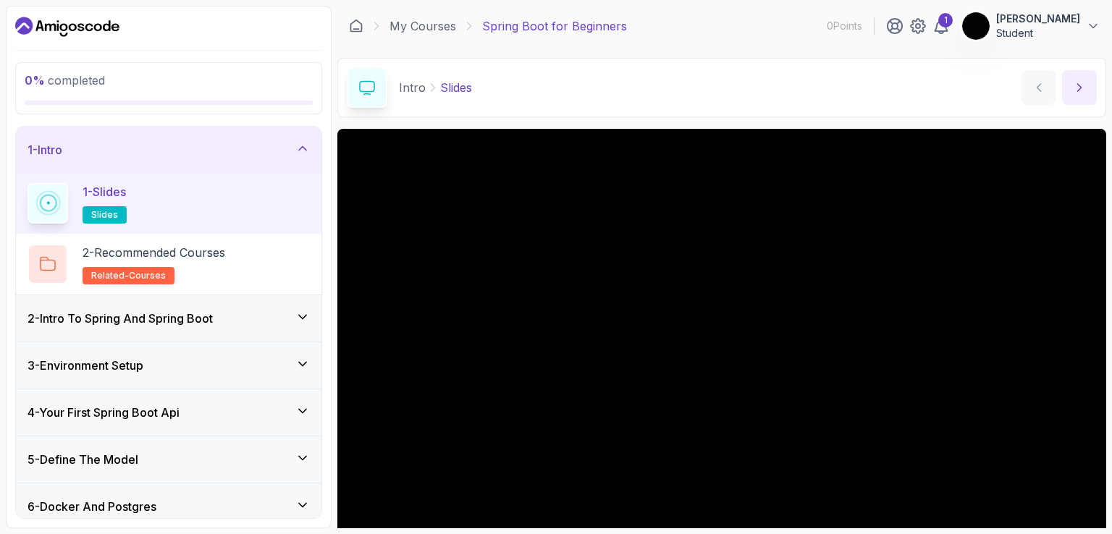
click at [1071, 92] on button "next content" at bounding box center [1079, 87] width 35 height 35
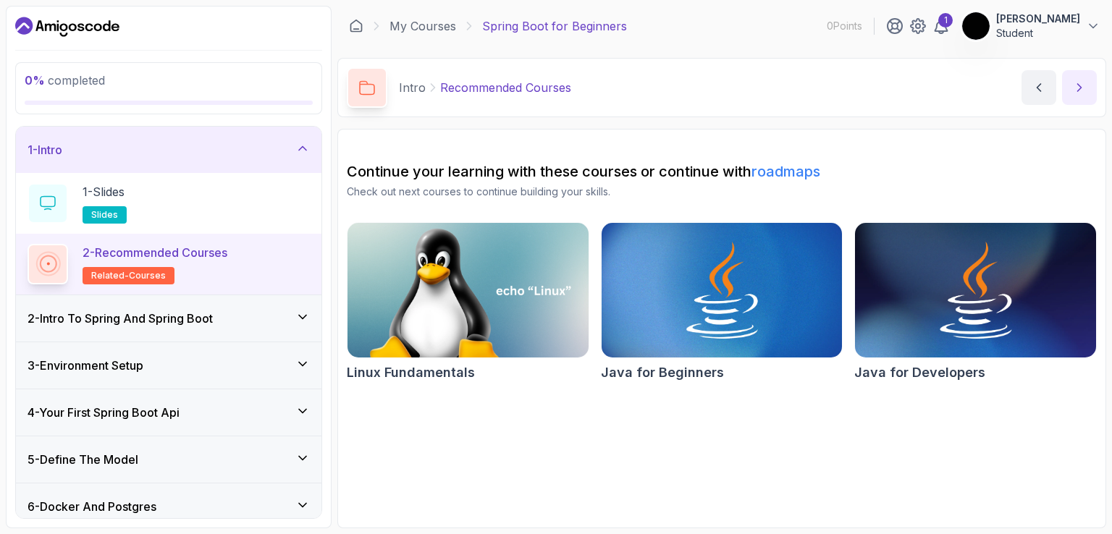
click at [1071, 92] on button "next content" at bounding box center [1079, 87] width 35 height 35
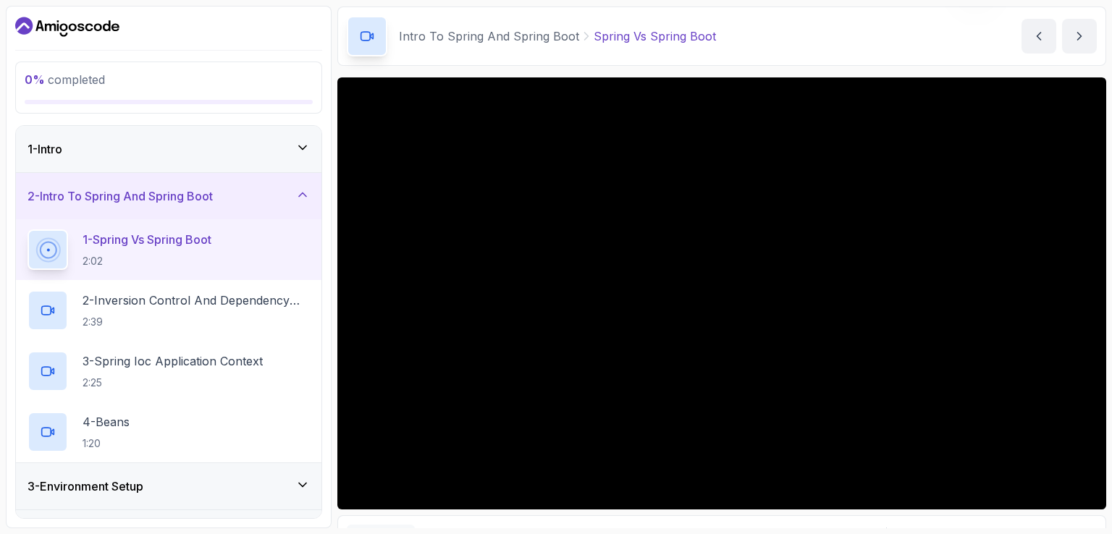
scroll to position [72, 0]
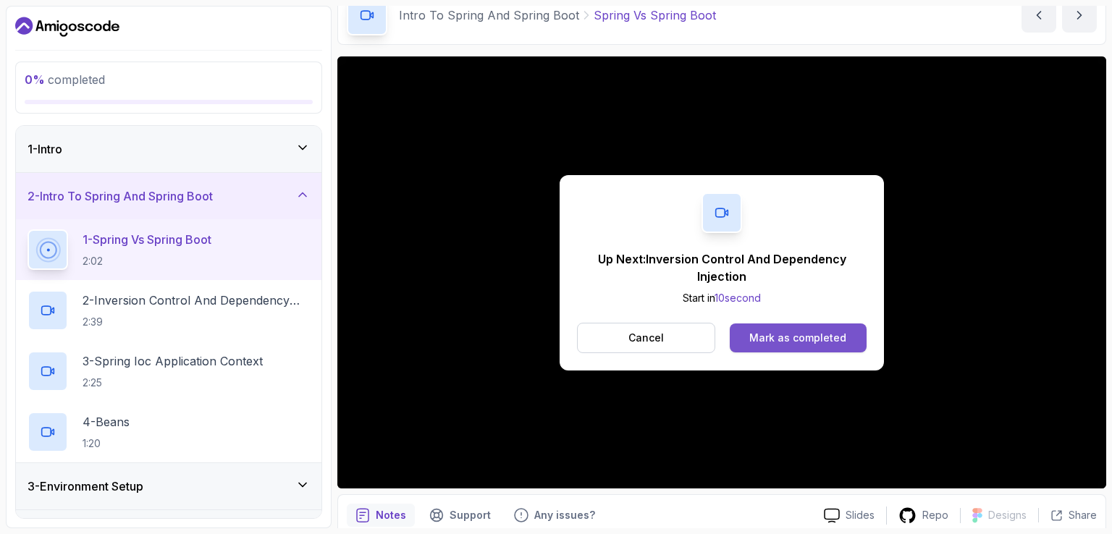
click at [770, 331] on div "Mark as completed" at bounding box center [797, 338] width 97 height 14
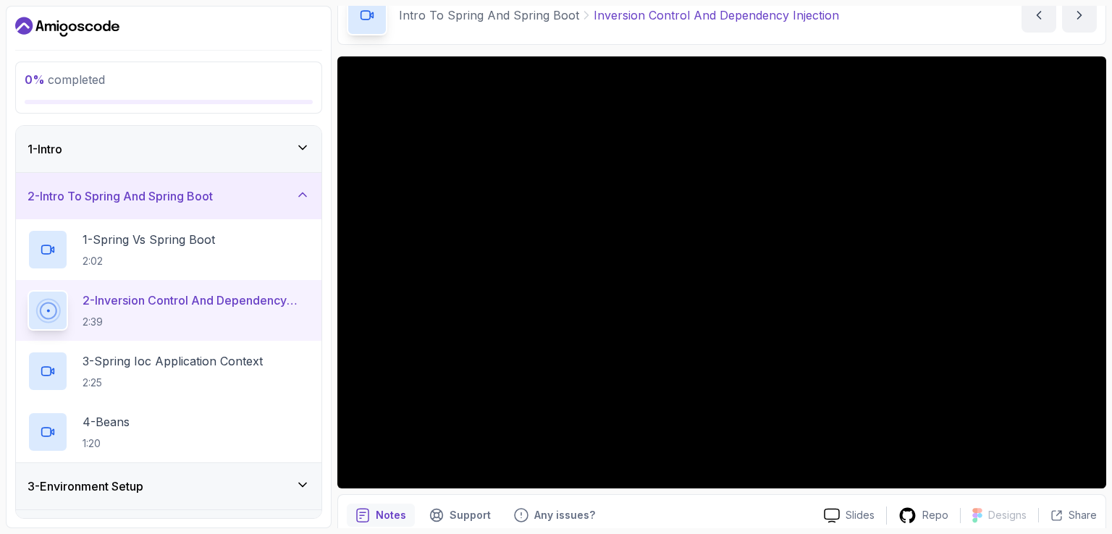
click at [281, 154] on div "1 - Intro" at bounding box center [168, 148] width 282 height 17
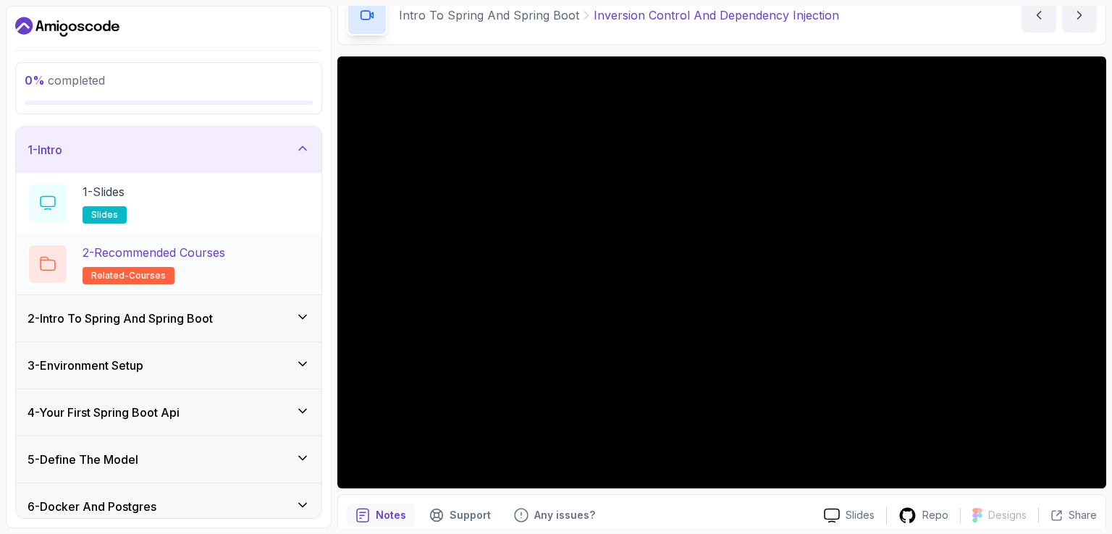
click at [263, 262] on div "2 - Recommended Courses related-courses" at bounding box center [168, 264] width 282 height 41
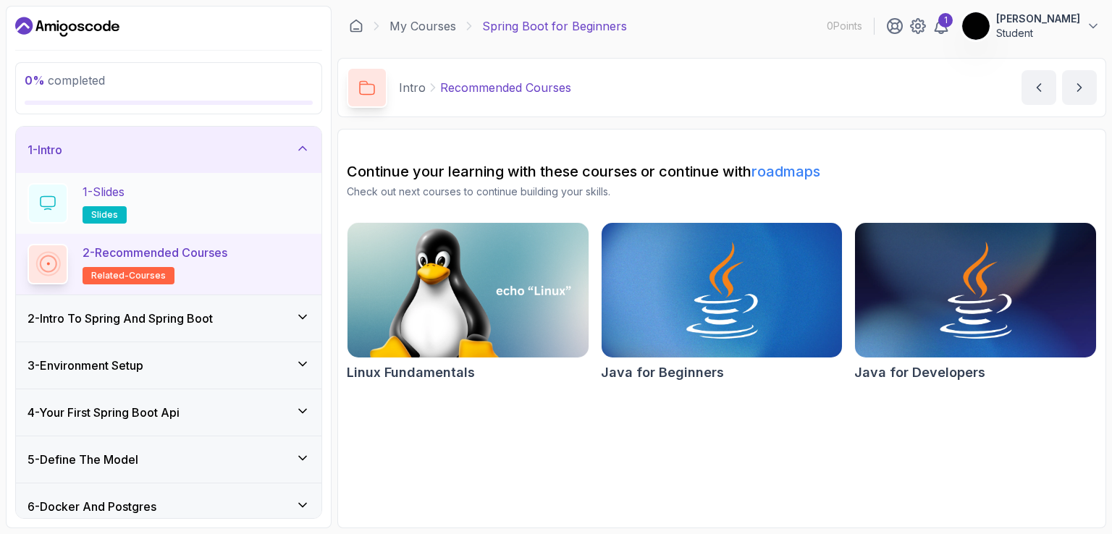
click at [162, 208] on div "1 - Slides slides" at bounding box center [168, 203] width 282 height 41
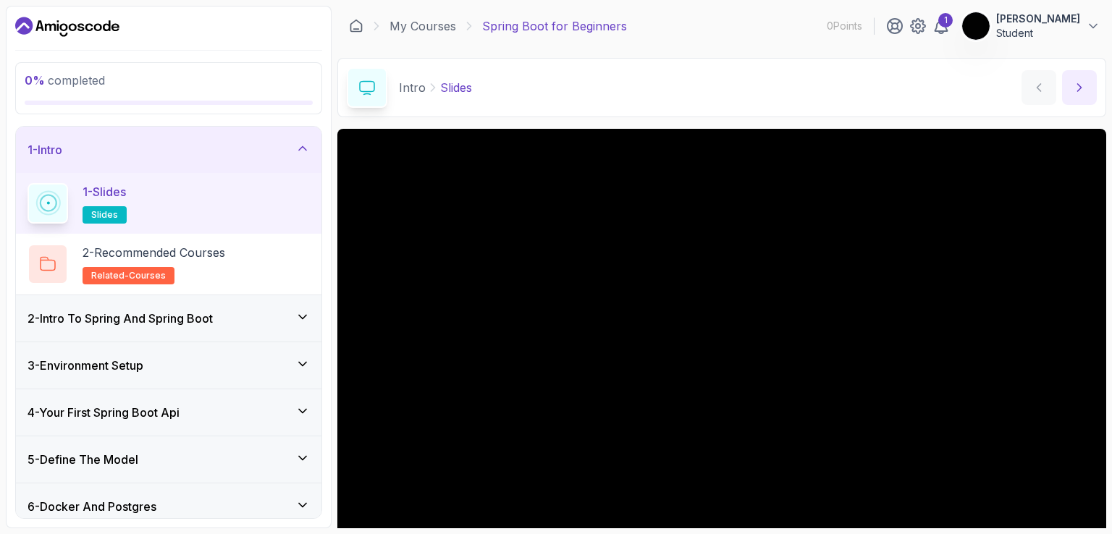
click at [1067, 101] on button "next content" at bounding box center [1079, 87] width 35 height 35
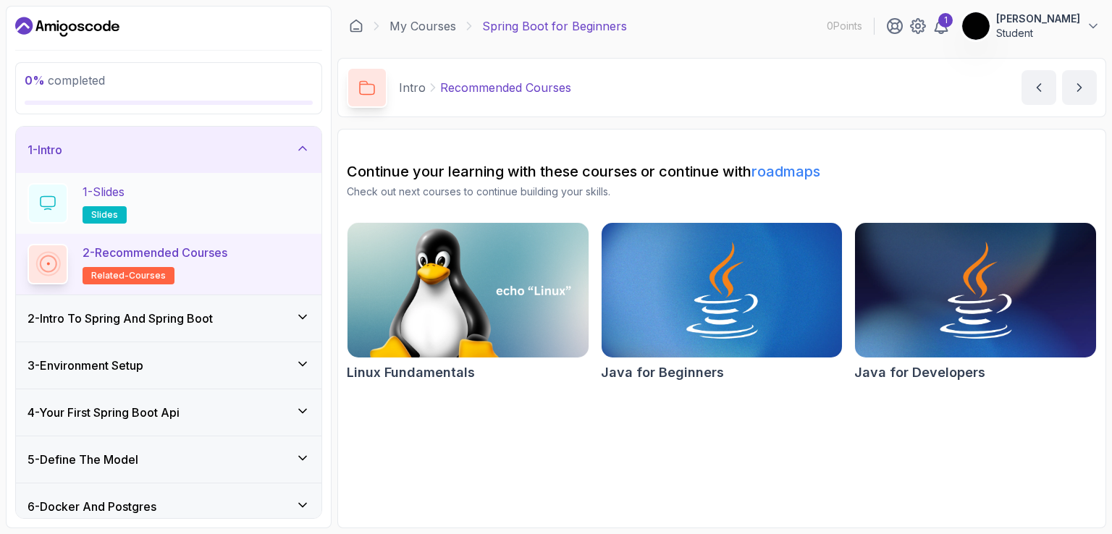
click at [165, 186] on div "1 - Slides slides" at bounding box center [168, 203] width 282 height 41
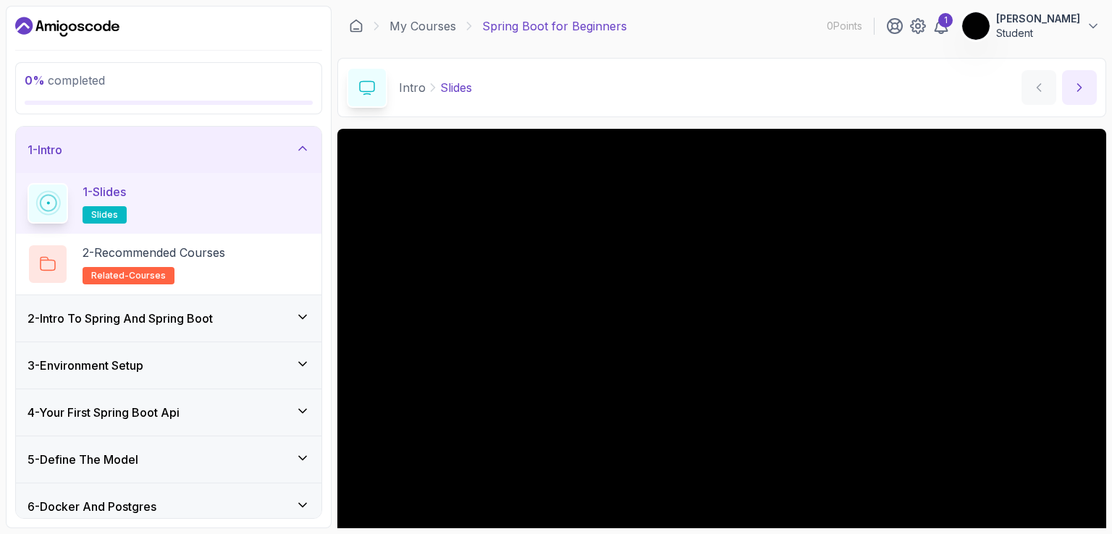
click at [1091, 85] on button "next content" at bounding box center [1079, 87] width 35 height 35
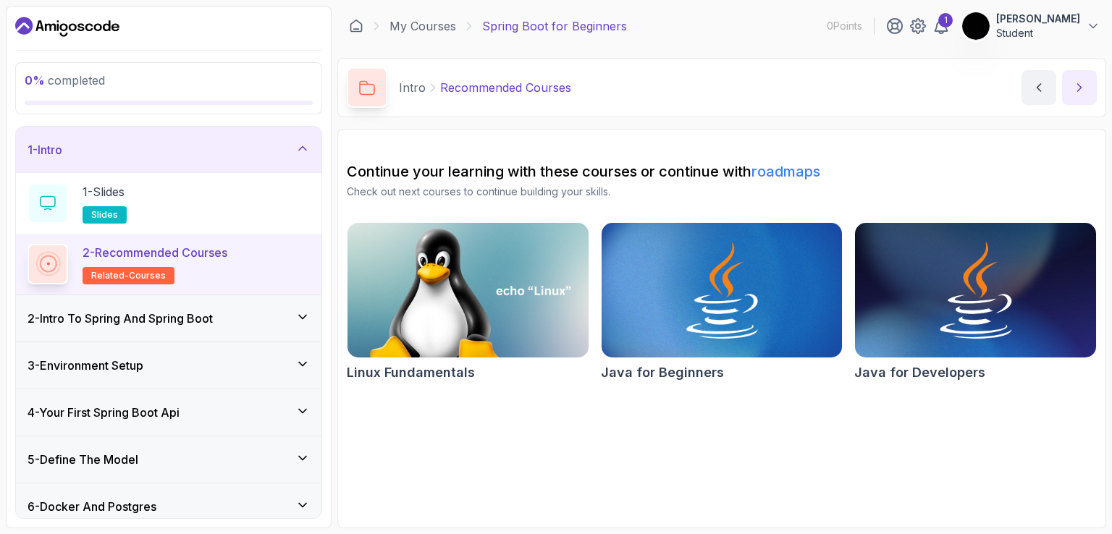
click at [1091, 85] on button "next content" at bounding box center [1079, 87] width 35 height 35
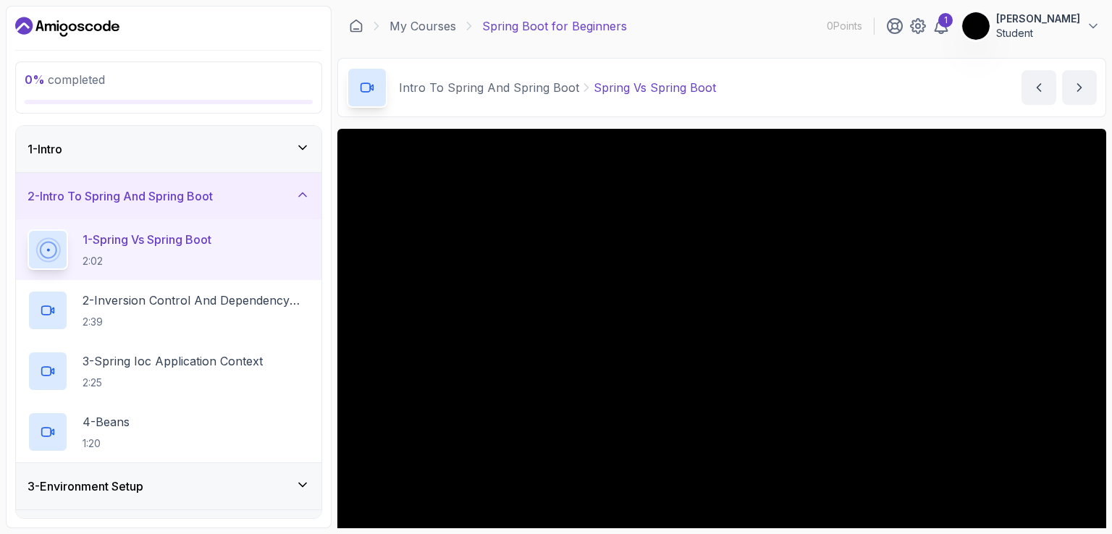
scroll to position [133, 0]
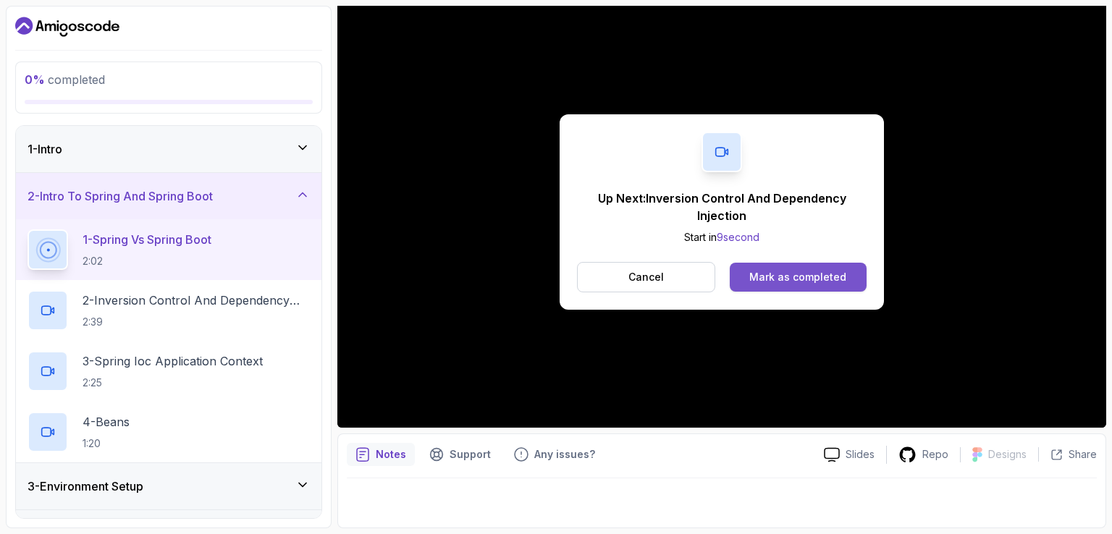
click at [776, 268] on button "Mark as completed" at bounding box center [797, 277] width 137 height 29
